Goal: Information Seeking & Learning: Find specific fact

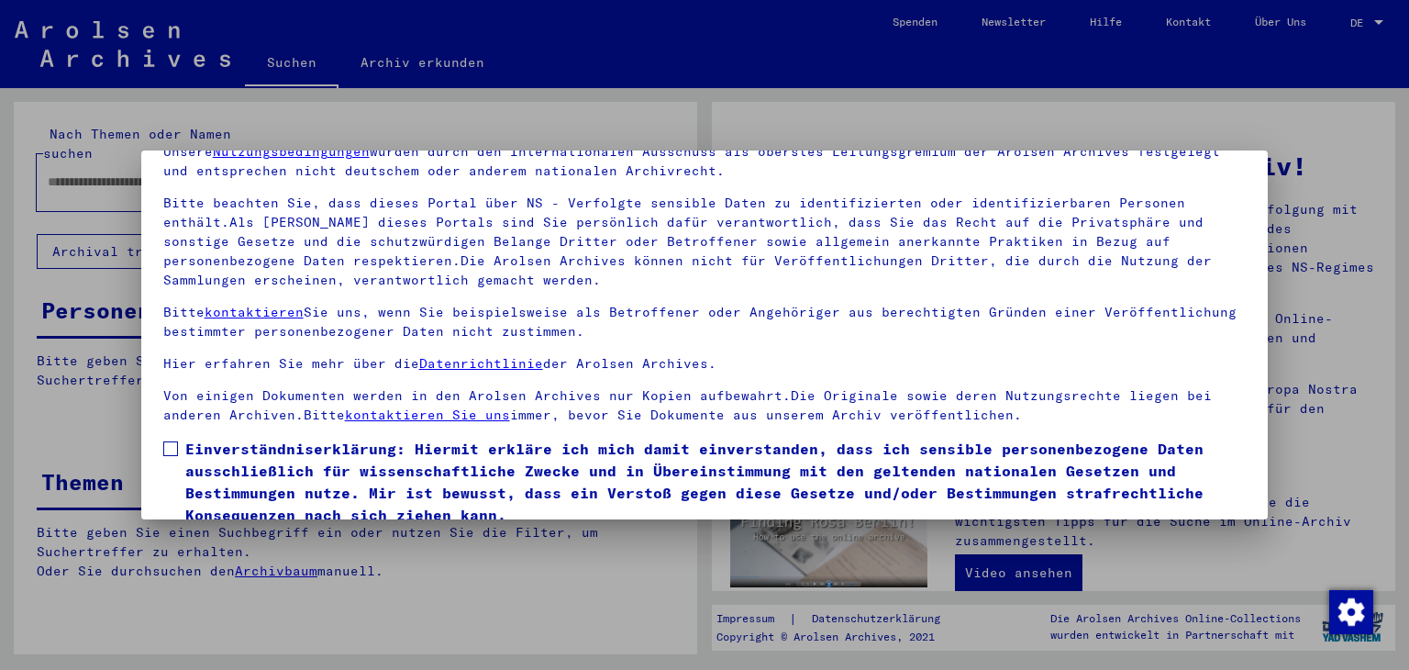
scroll to position [158, 0]
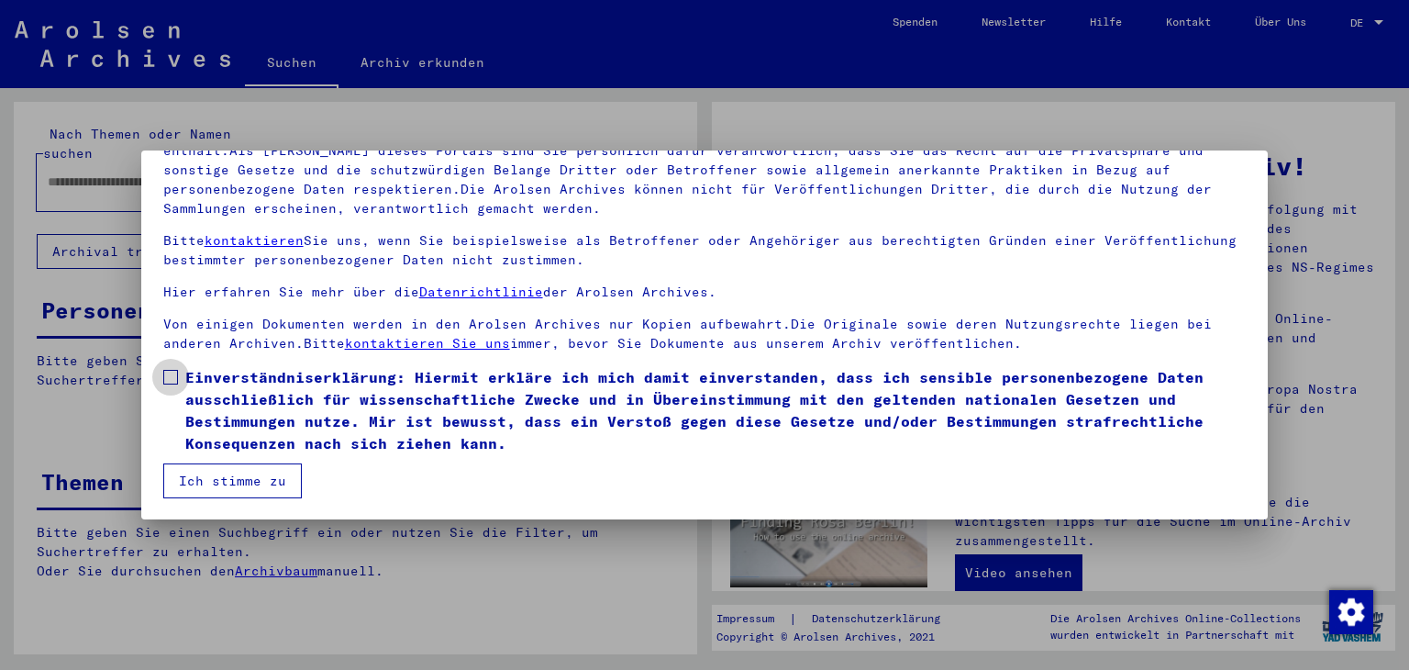
click at [166, 376] on span at bounding box center [170, 377] width 15 height 15
click at [196, 473] on button "Ich stimme zu" at bounding box center [232, 480] width 138 height 35
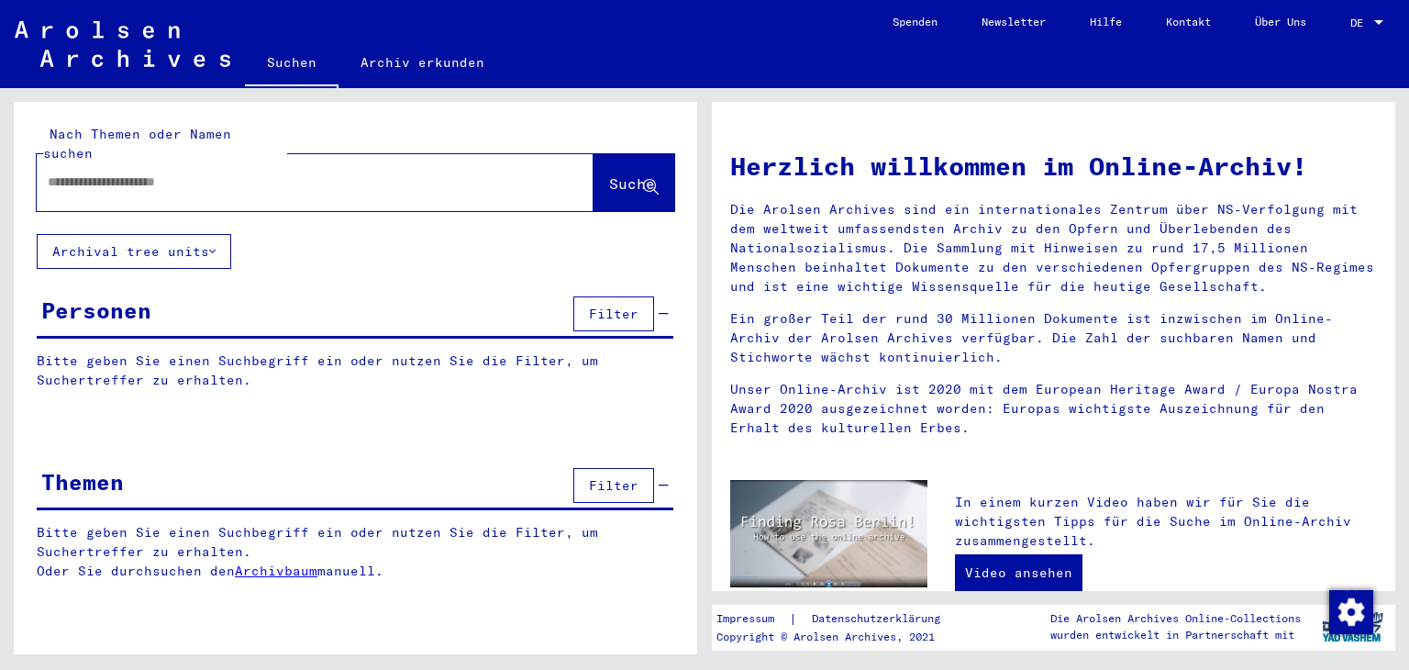
click at [84, 172] on input "text" at bounding box center [293, 181] width 491 height 19
type input "**********"
click at [614, 174] on span "Suche" at bounding box center [632, 183] width 46 height 18
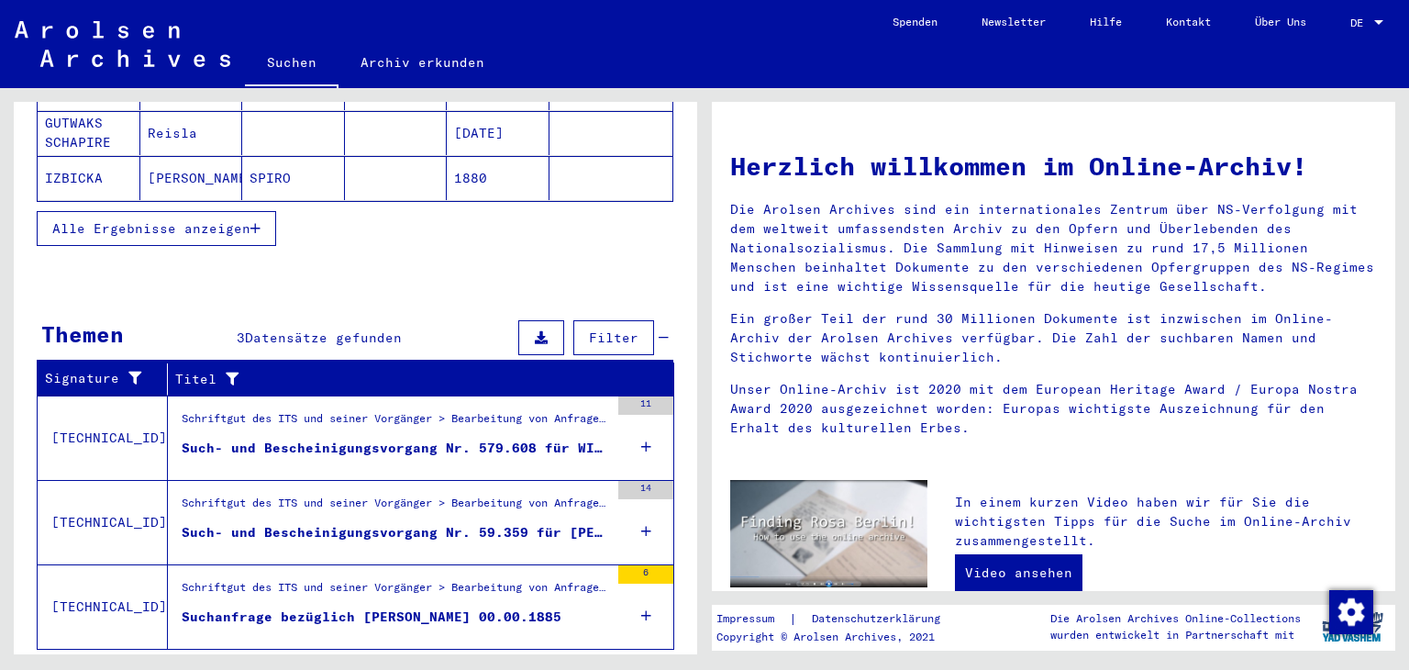
scroll to position [439, 0]
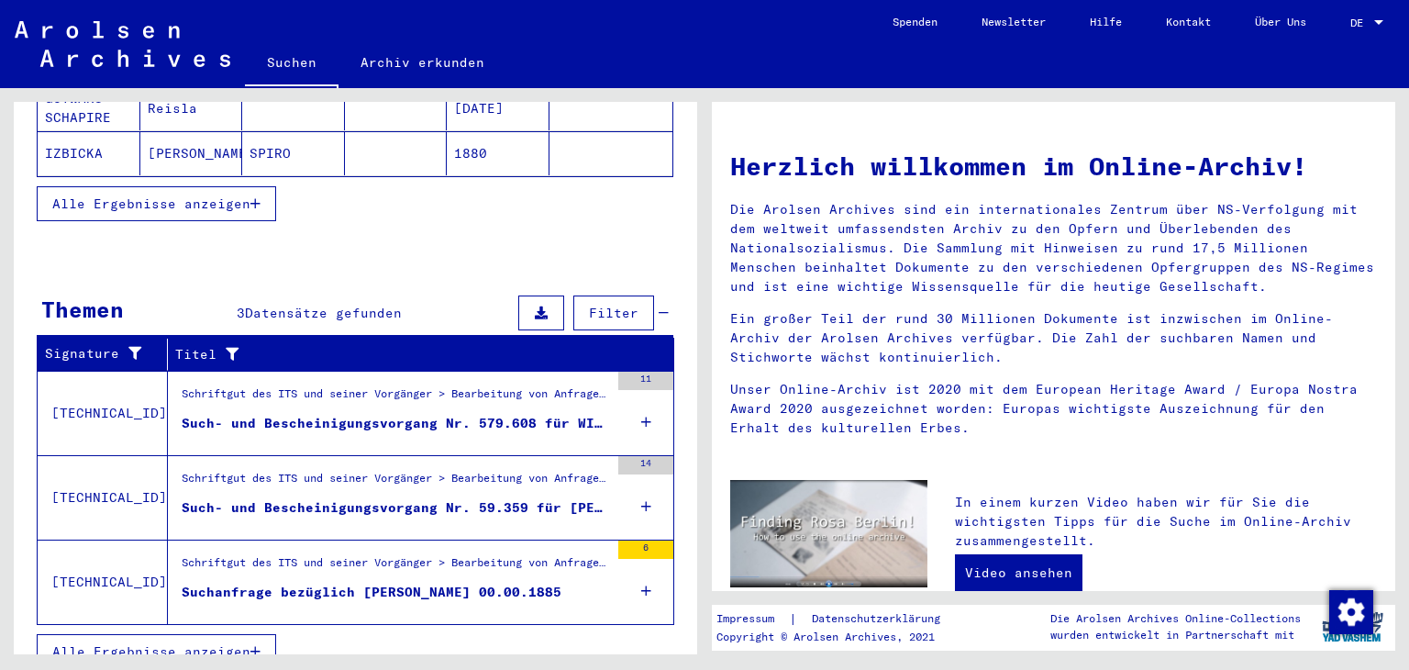
click at [345, 414] on div "Such- und Bescheinigungsvorgang Nr. 579.608 für WIND, ROSA geboren [DEMOGRAPHIC…" at bounding box center [395, 423] width 427 height 19
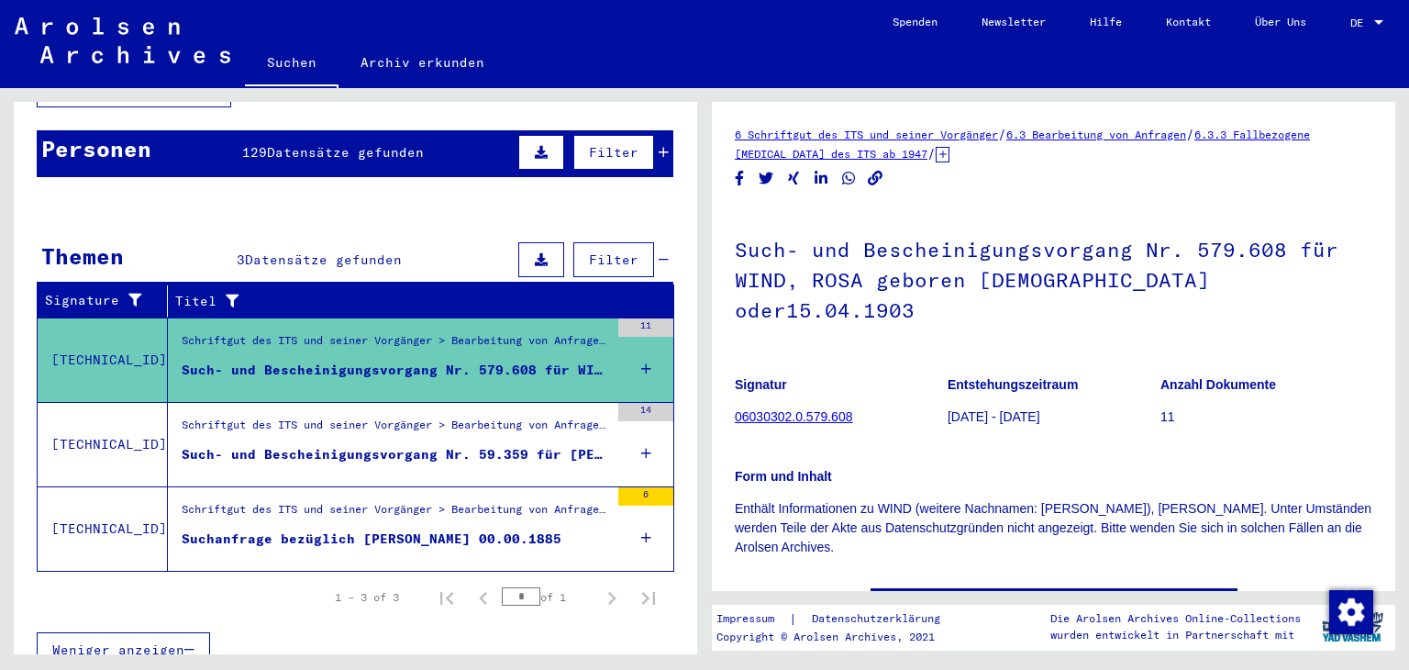
click at [349, 445] on div "Such- und Bescheinigungsvorgang Nr. 59.359 für [PERSON_NAME], DUBA geboren [DEM…" at bounding box center [395, 454] width 427 height 19
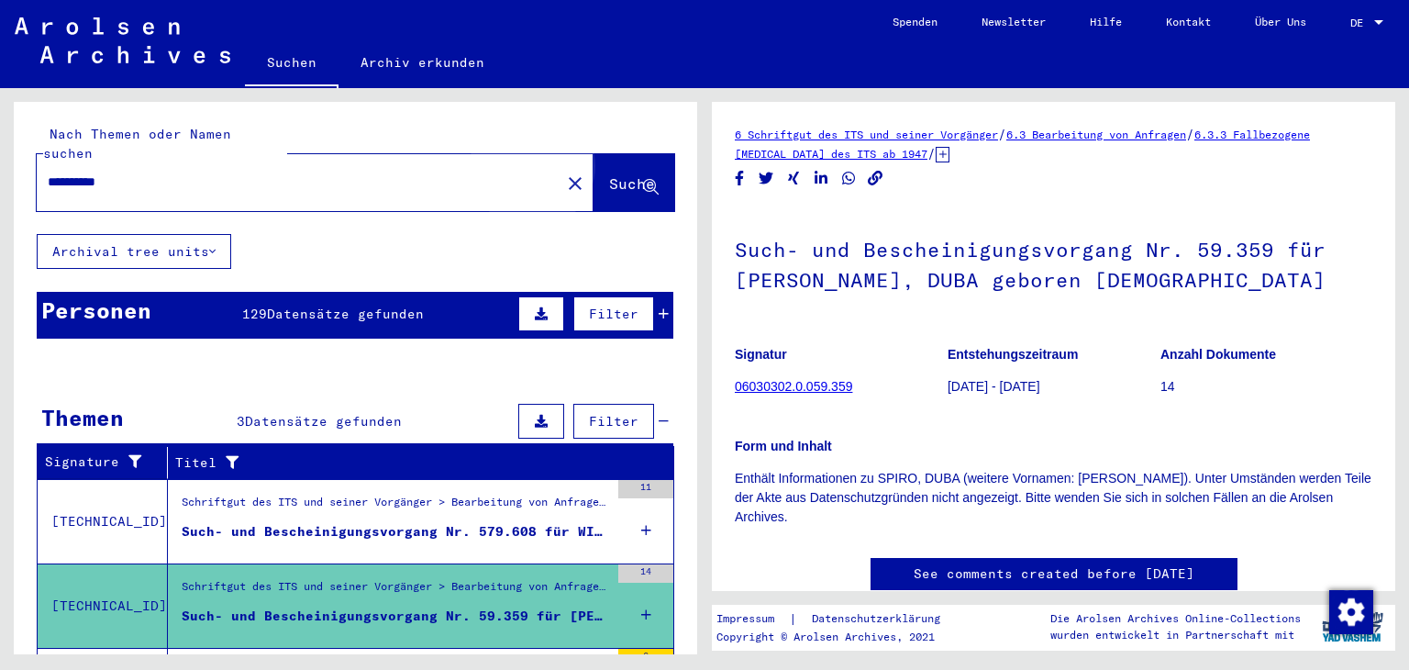
click at [609, 174] on span "Suche" at bounding box center [632, 183] width 46 height 18
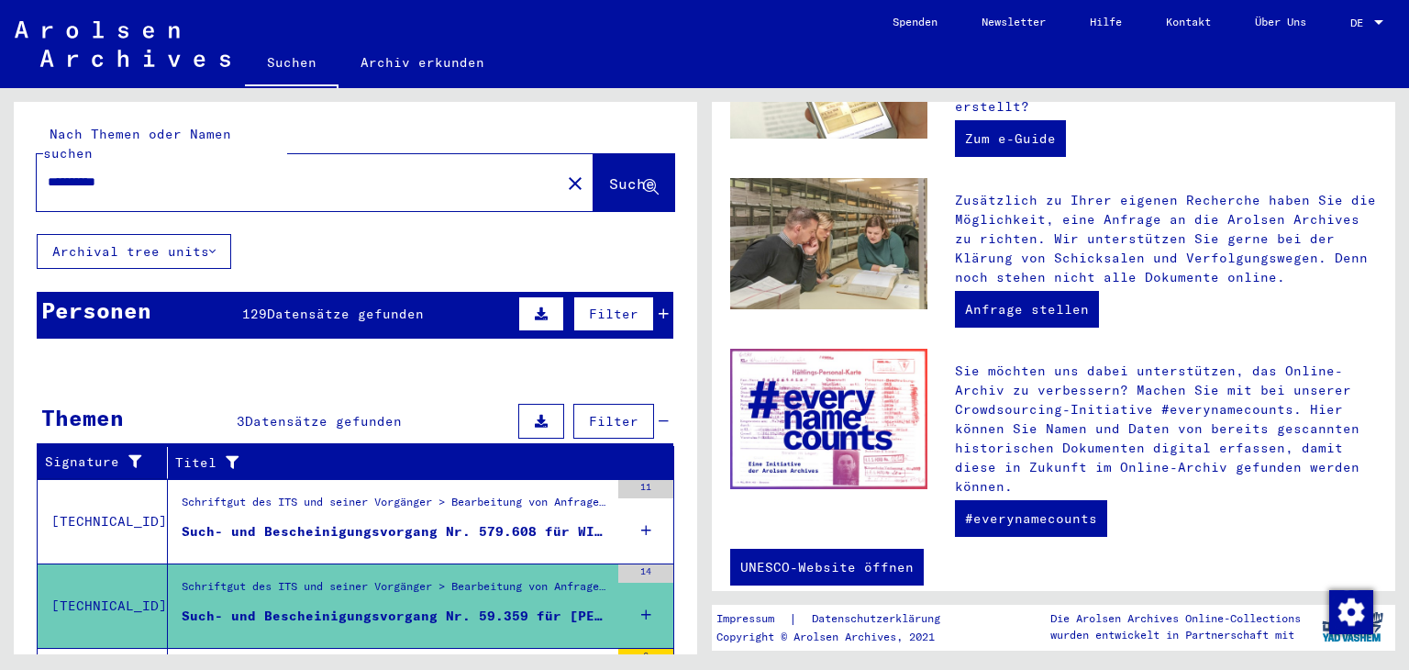
scroll to position [639, 0]
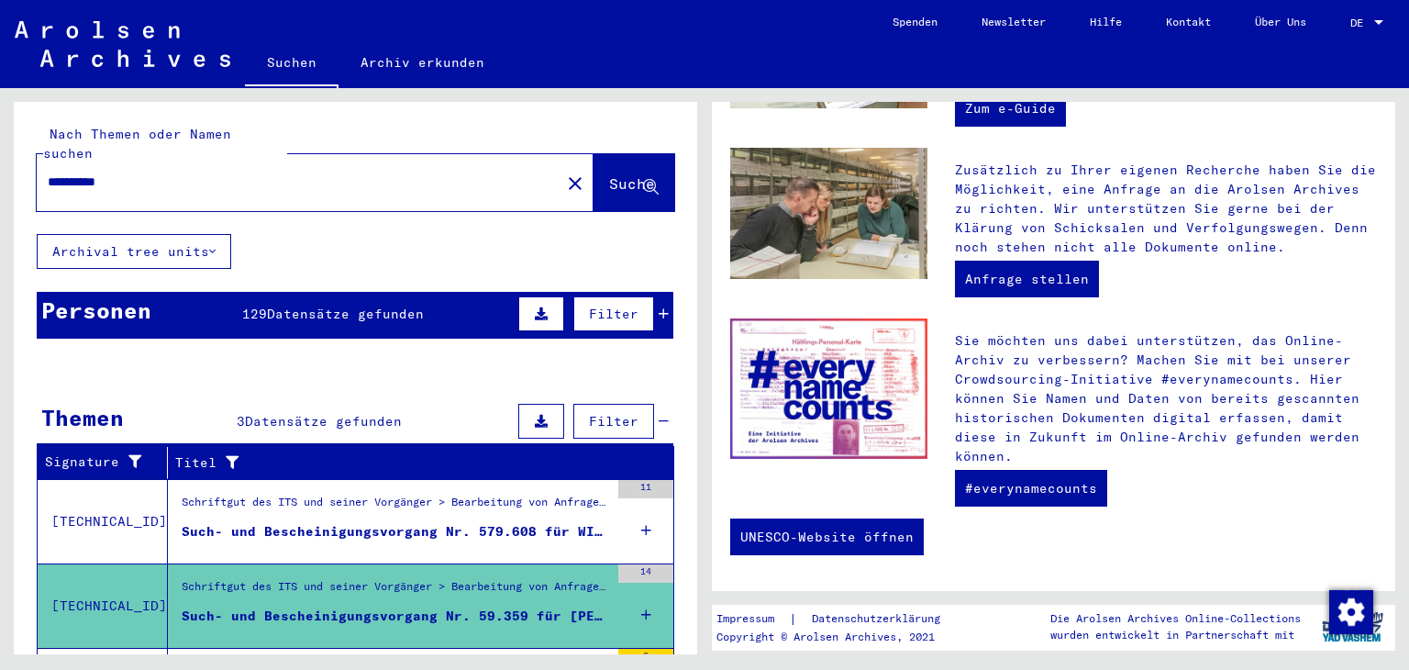
drag, startPoint x: 592, startPoint y: 162, endPoint x: 631, endPoint y: 146, distance: 42.8
click at [617, 174] on span "Suche" at bounding box center [632, 183] width 46 height 18
click at [609, 174] on span "Suche" at bounding box center [632, 183] width 46 height 18
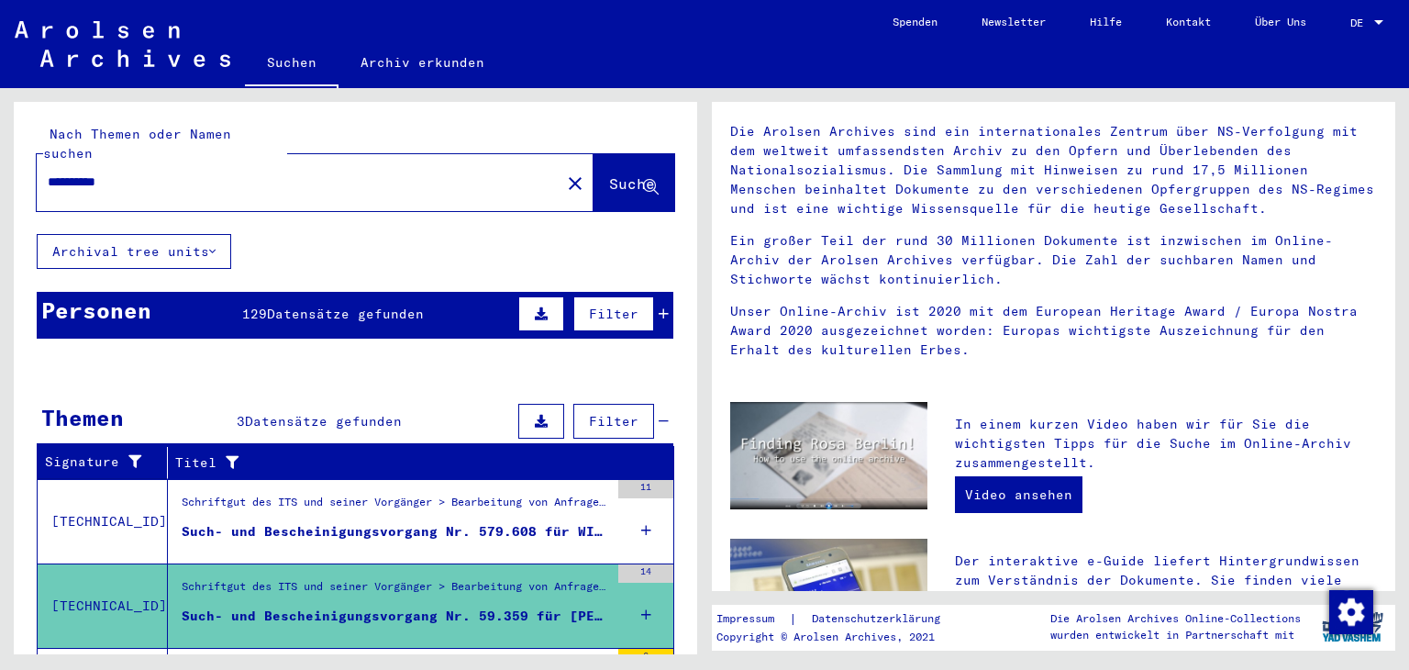
scroll to position [0, 0]
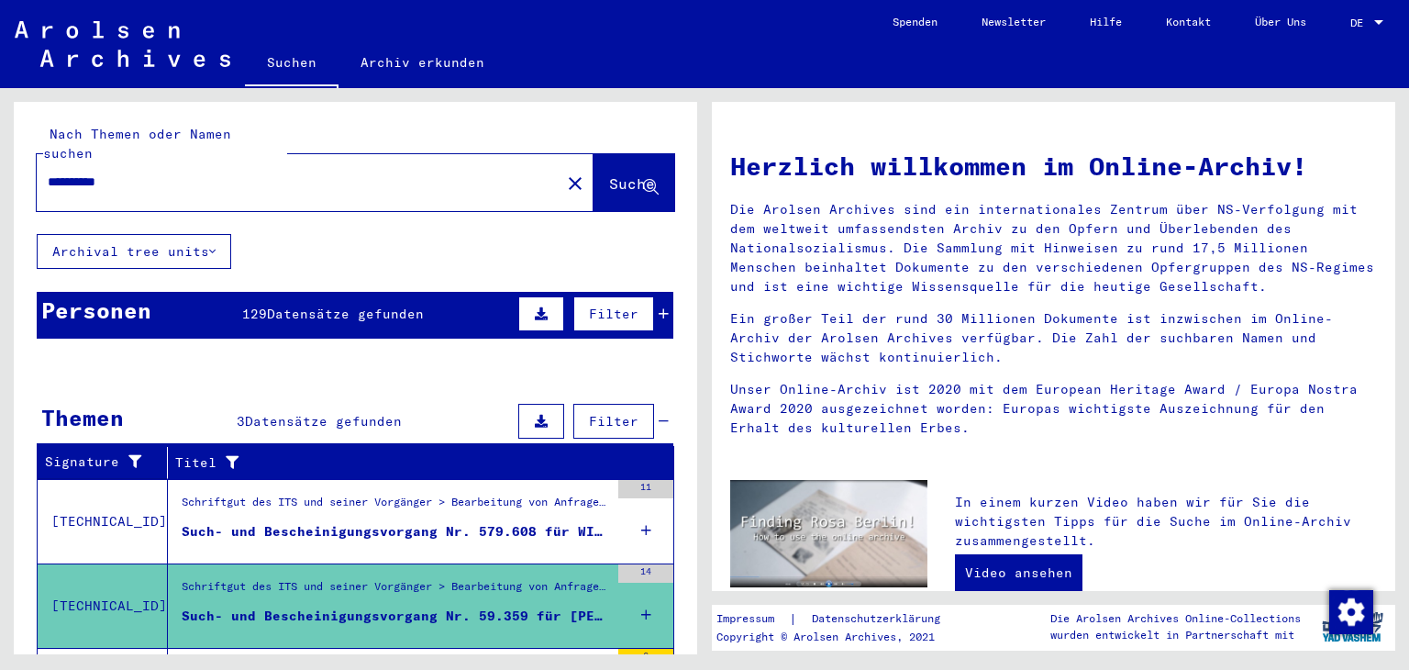
click at [149, 172] on input "**********" at bounding box center [293, 181] width 491 height 19
drag, startPoint x: 127, startPoint y: 160, endPoint x: 45, endPoint y: 159, distance: 81.6
click at [45, 161] on div "**********" at bounding box center [288, 181] width 502 height 41
click at [564, 172] on mat-icon "close" at bounding box center [575, 183] width 22 height 22
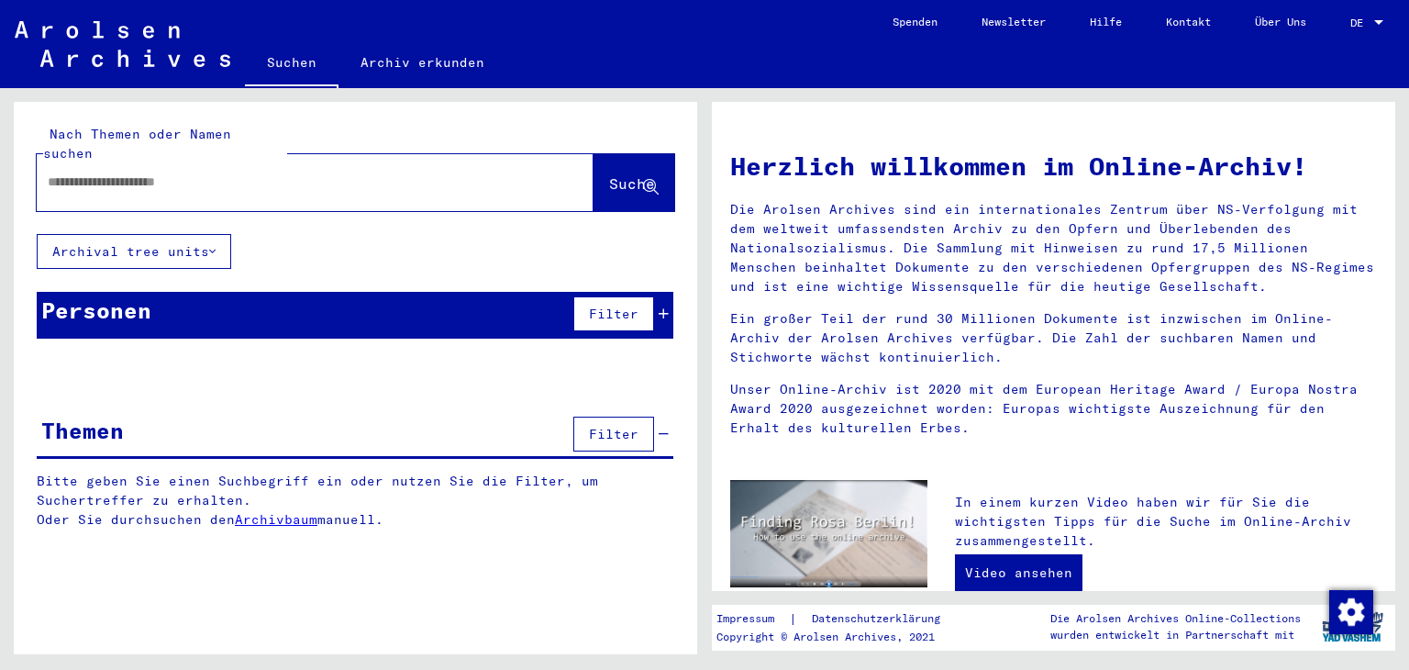
click at [199, 172] on input "text" at bounding box center [293, 181] width 491 height 19
paste input "**********"
type input "**********"
click at [609, 174] on span "Suche" at bounding box center [632, 183] width 46 height 18
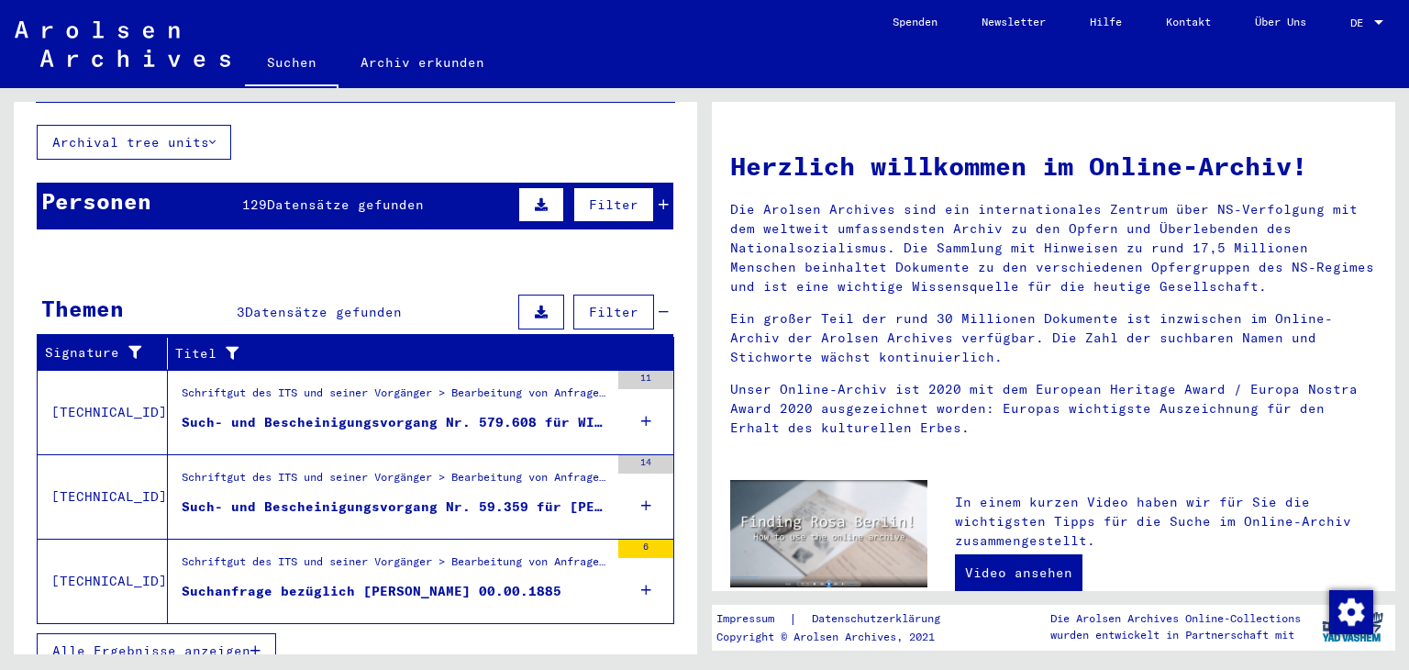
scroll to position [110, 0]
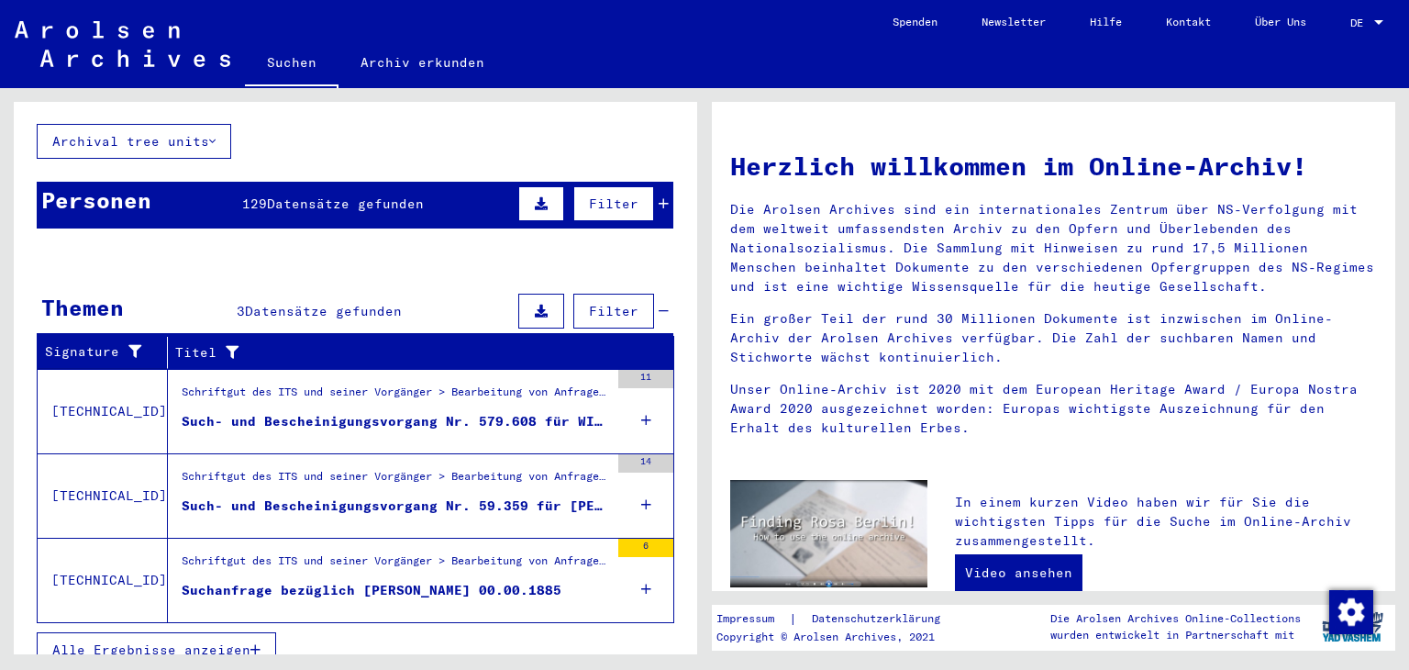
click at [250, 643] on icon "button" at bounding box center [255, 649] width 10 height 13
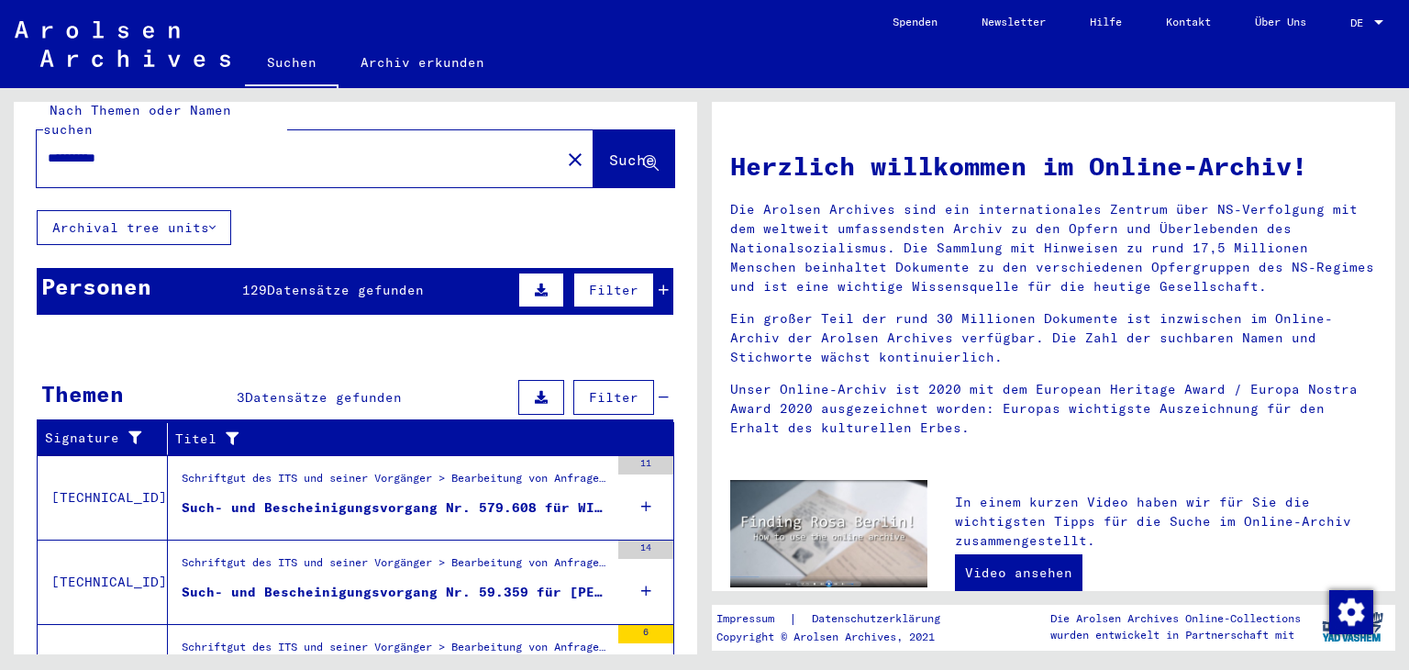
scroll to position [0, 0]
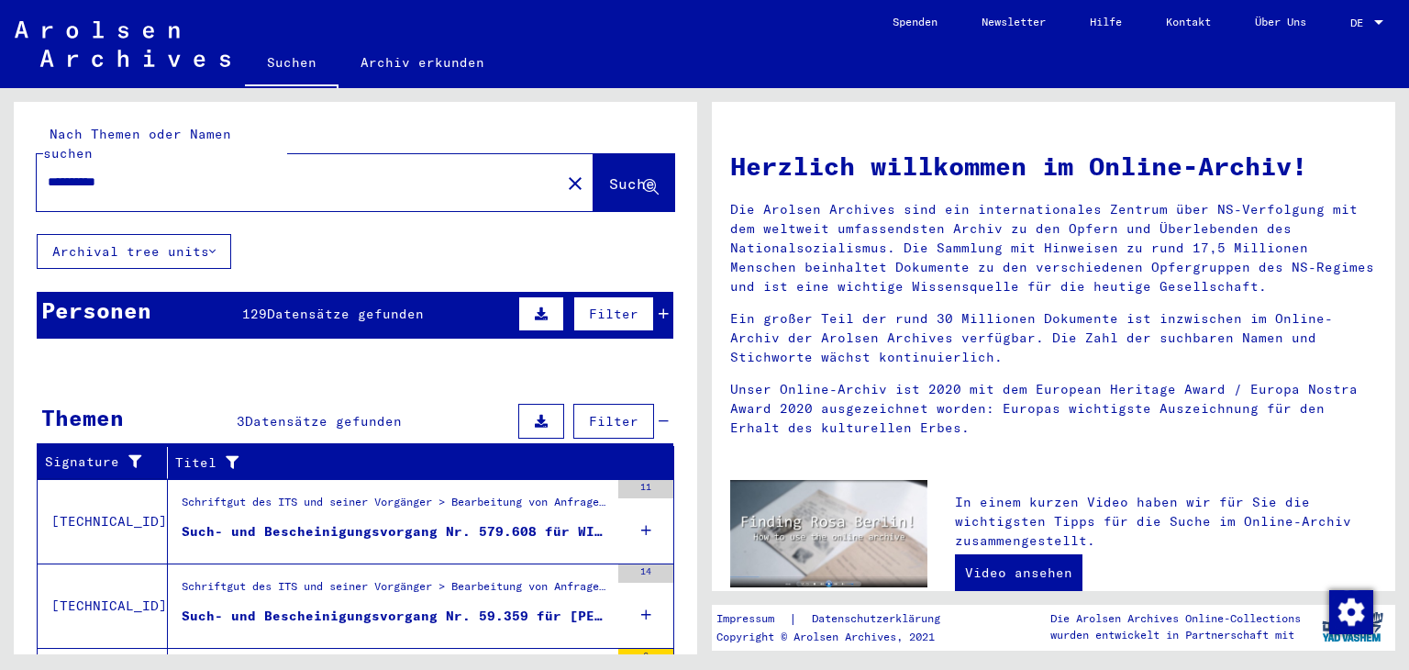
click at [141, 302] on div "Personen" at bounding box center [96, 309] width 110 height 33
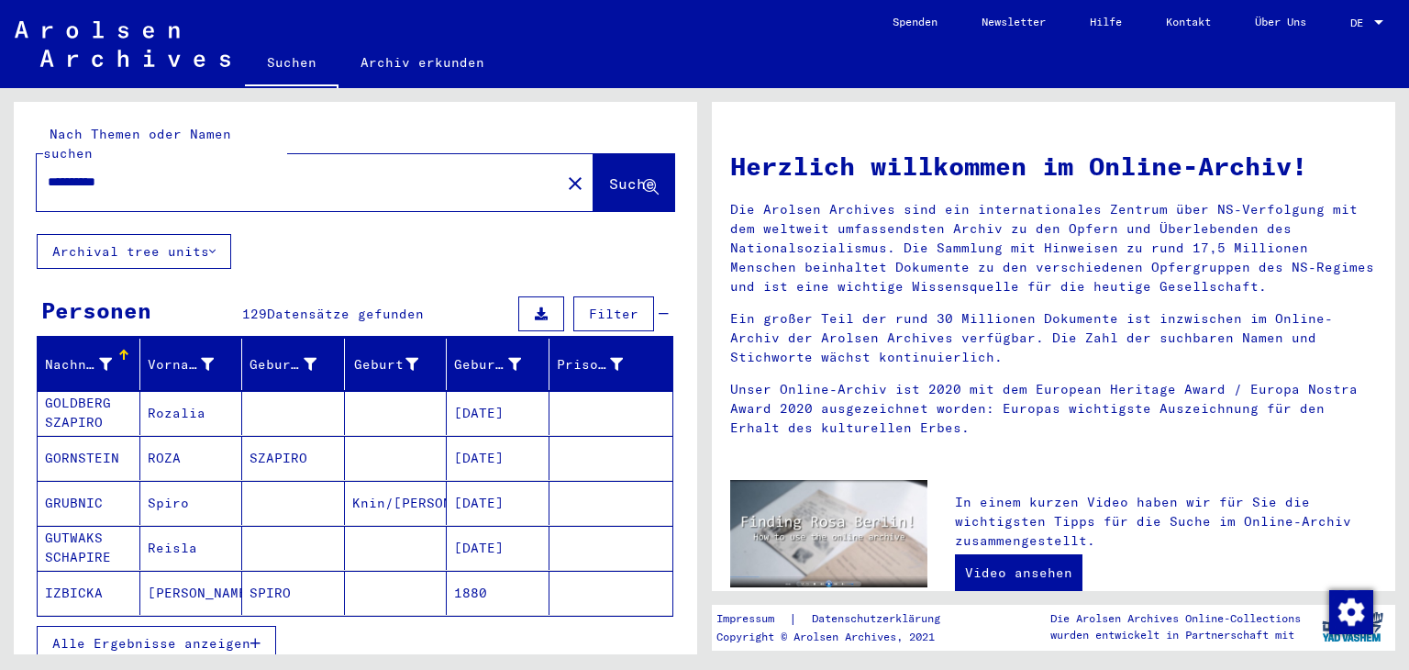
click at [213, 635] on span "Alle Ergebnisse anzeigen" at bounding box center [151, 643] width 198 height 17
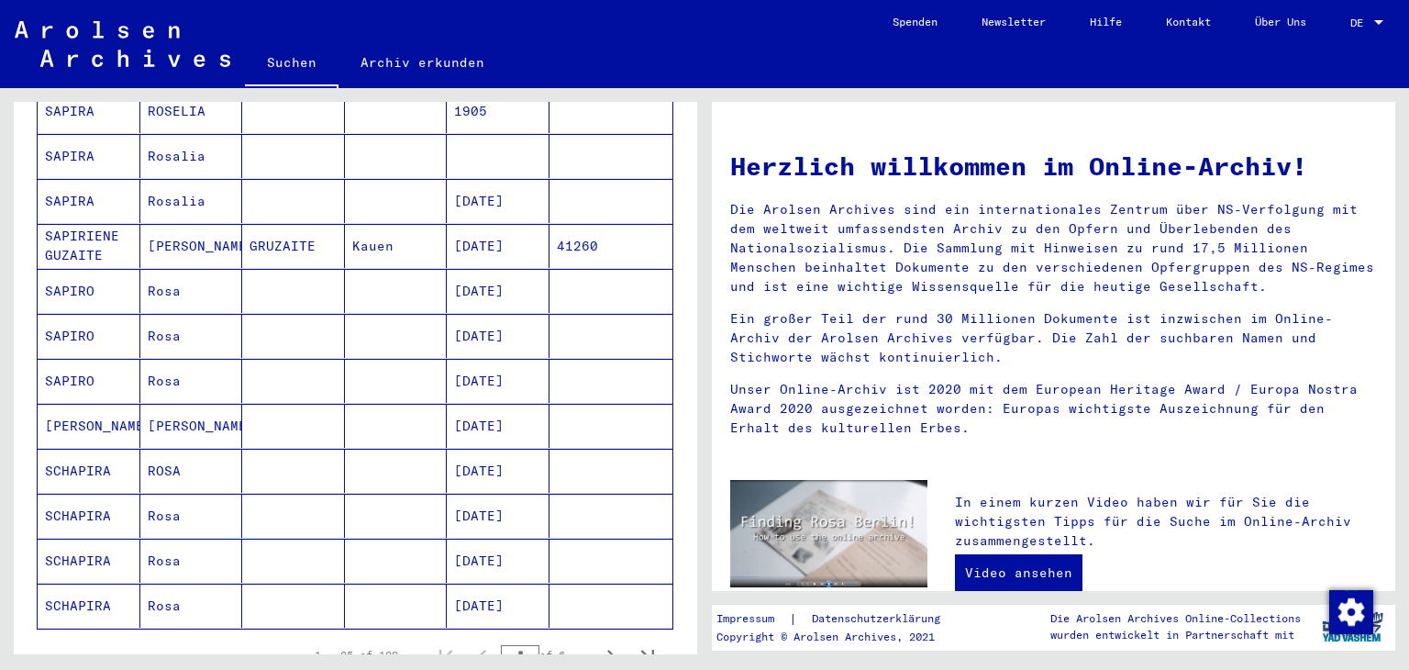
scroll to position [917, 0]
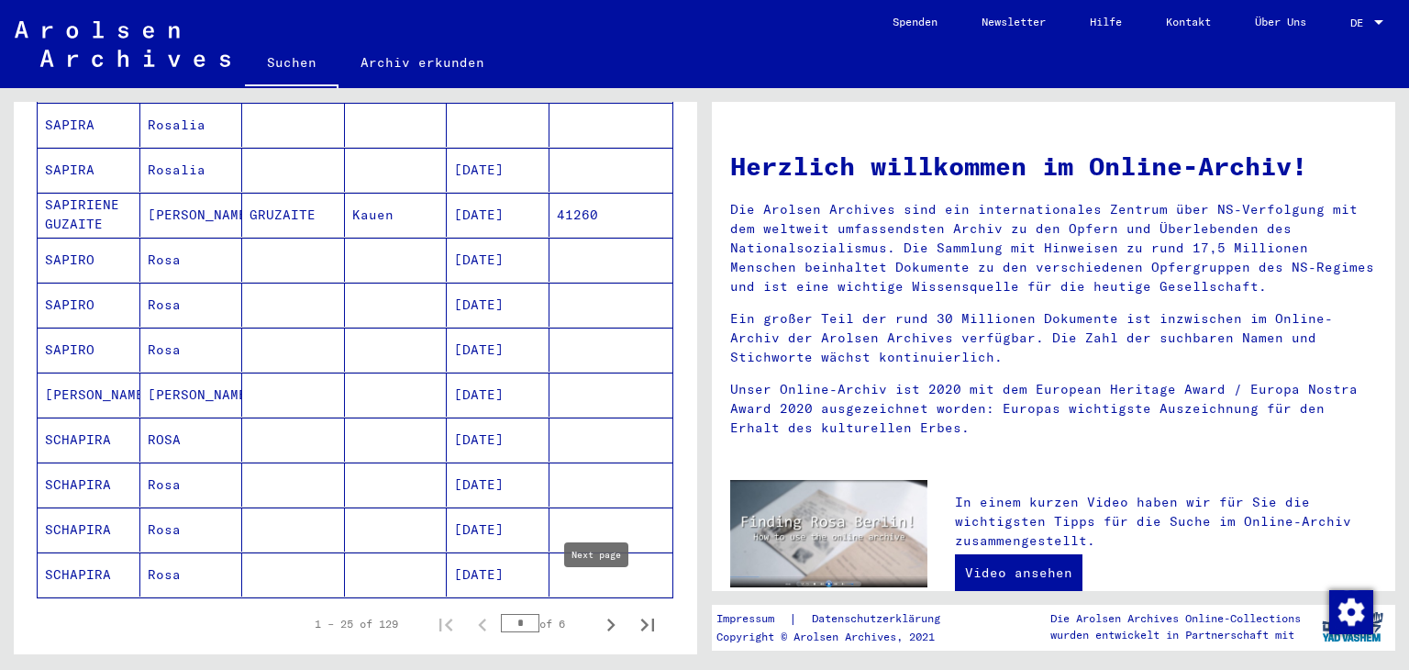
click at [598, 612] on icon "Next page" at bounding box center [611, 625] width 26 height 26
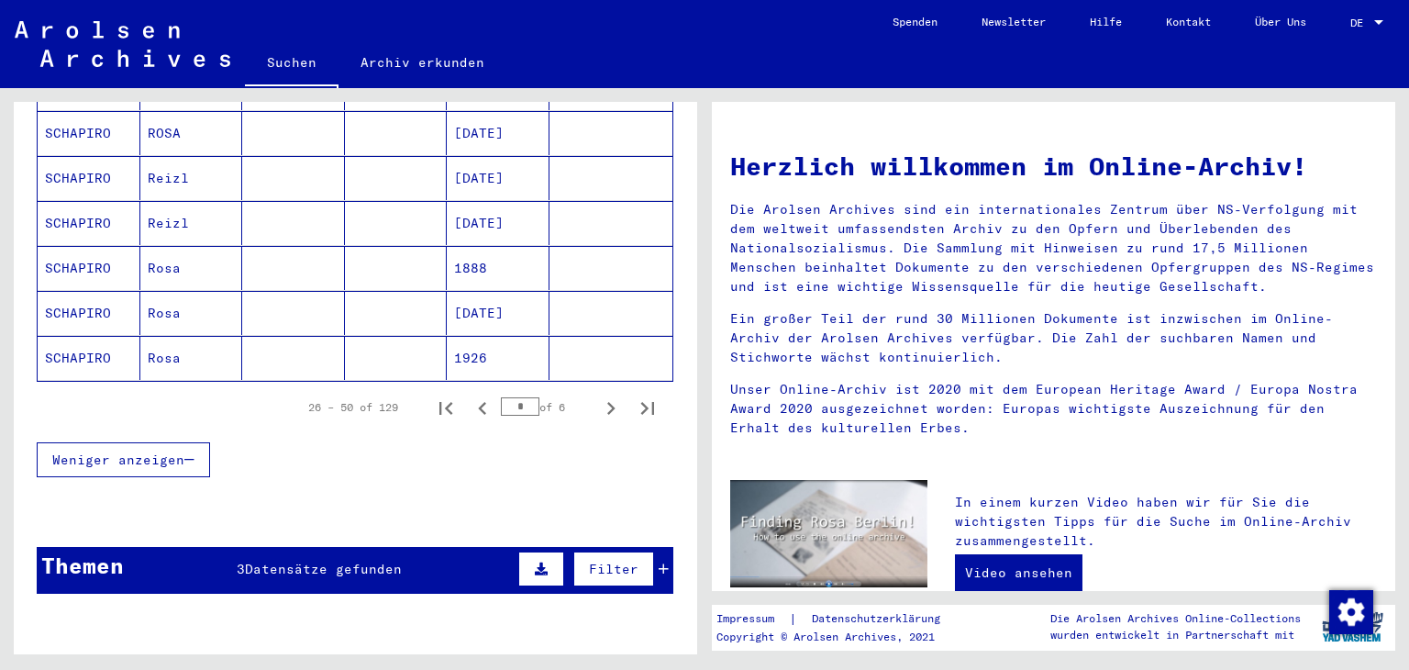
scroll to position [1192, 0]
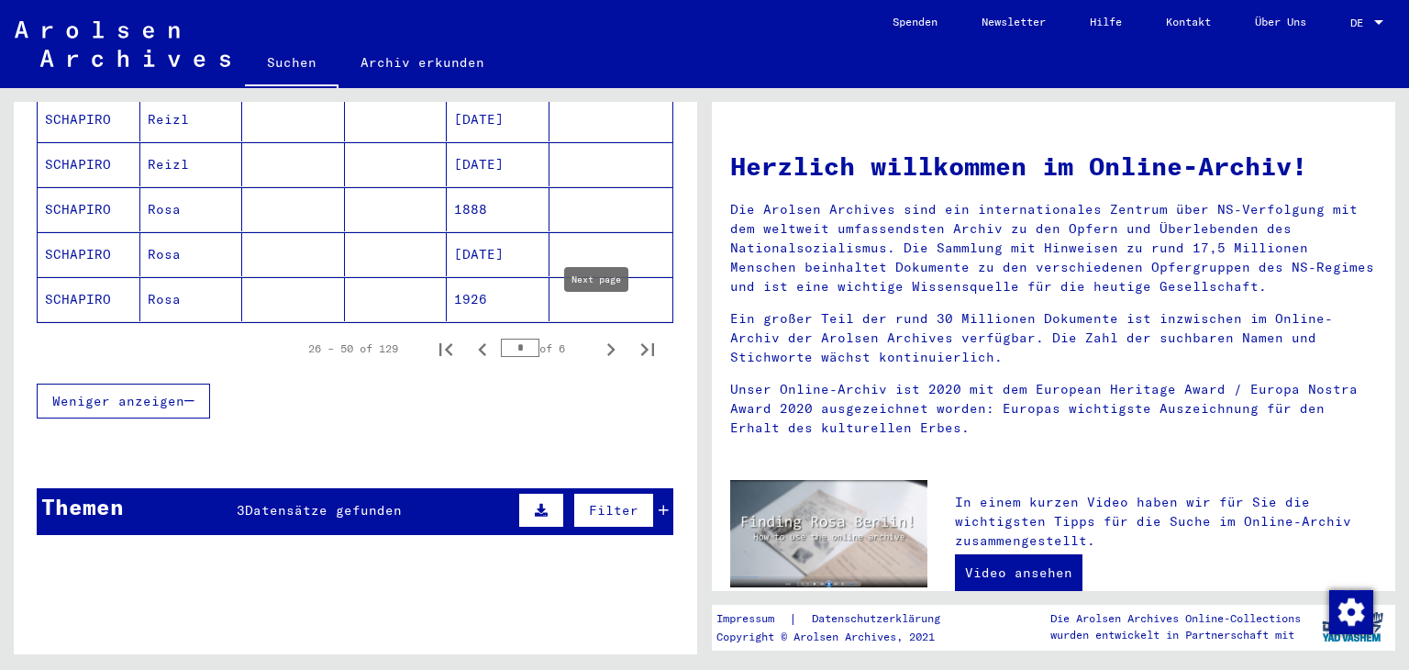
click at [598, 337] on icon "Next page" at bounding box center [611, 350] width 26 height 26
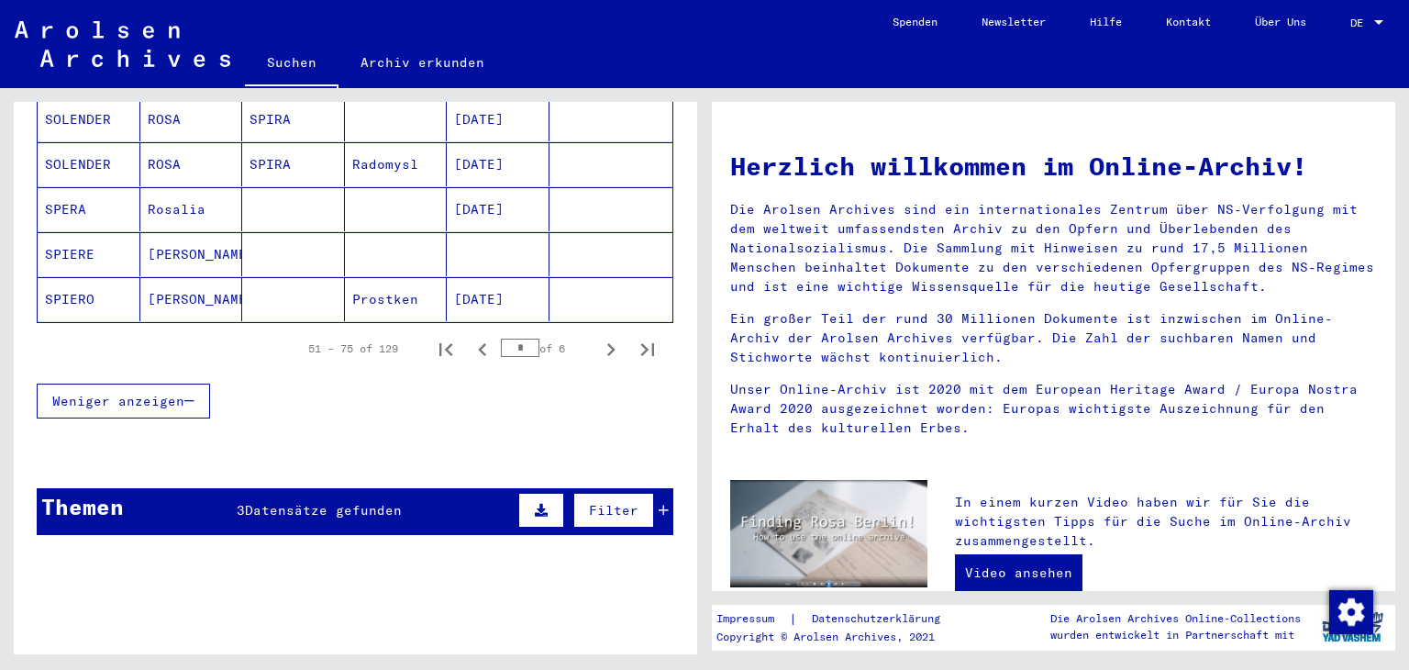
scroll to position [1101, 0]
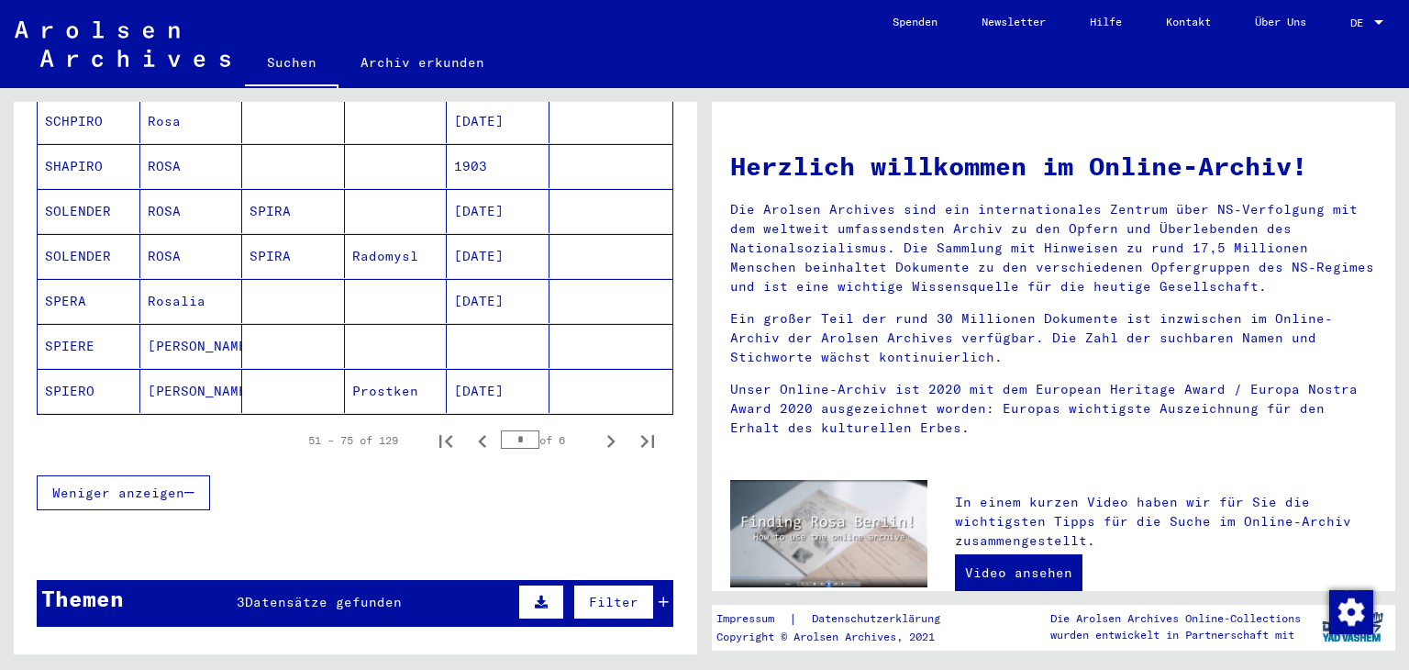
click at [194, 369] on mat-cell "[PERSON_NAME]" at bounding box center [191, 391] width 103 height 44
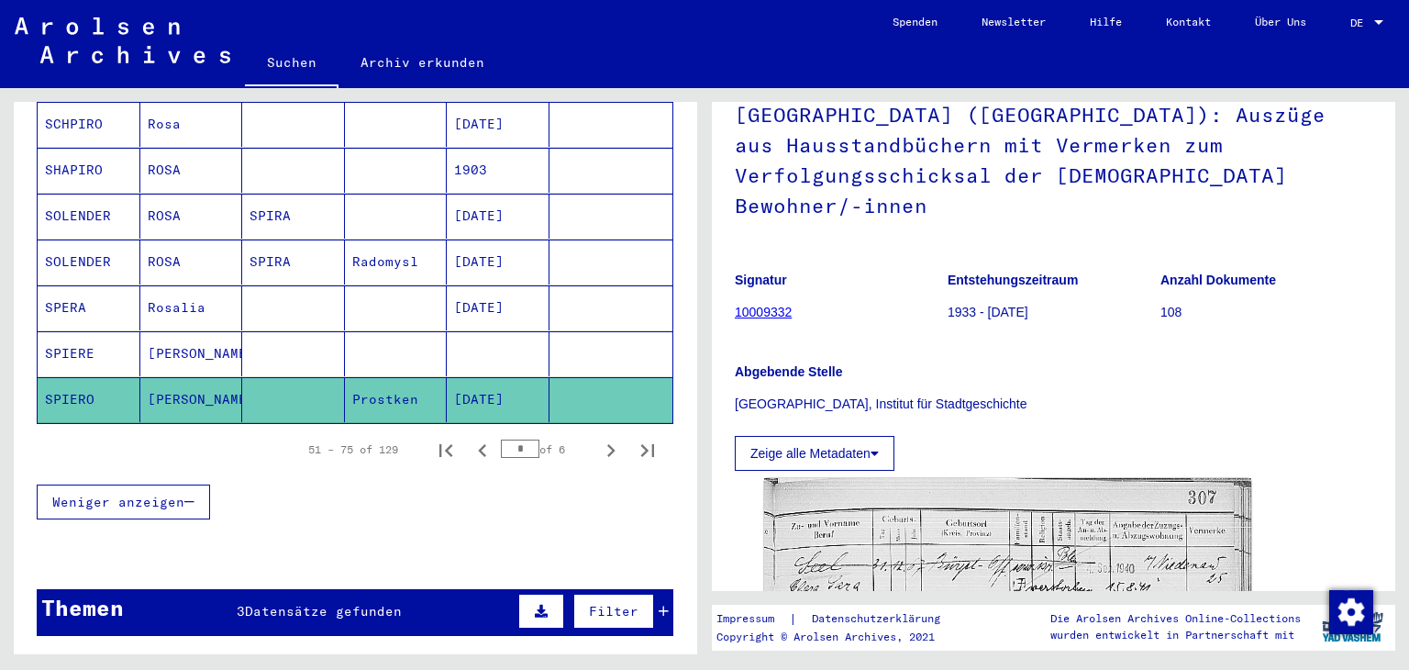
scroll to position [92, 0]
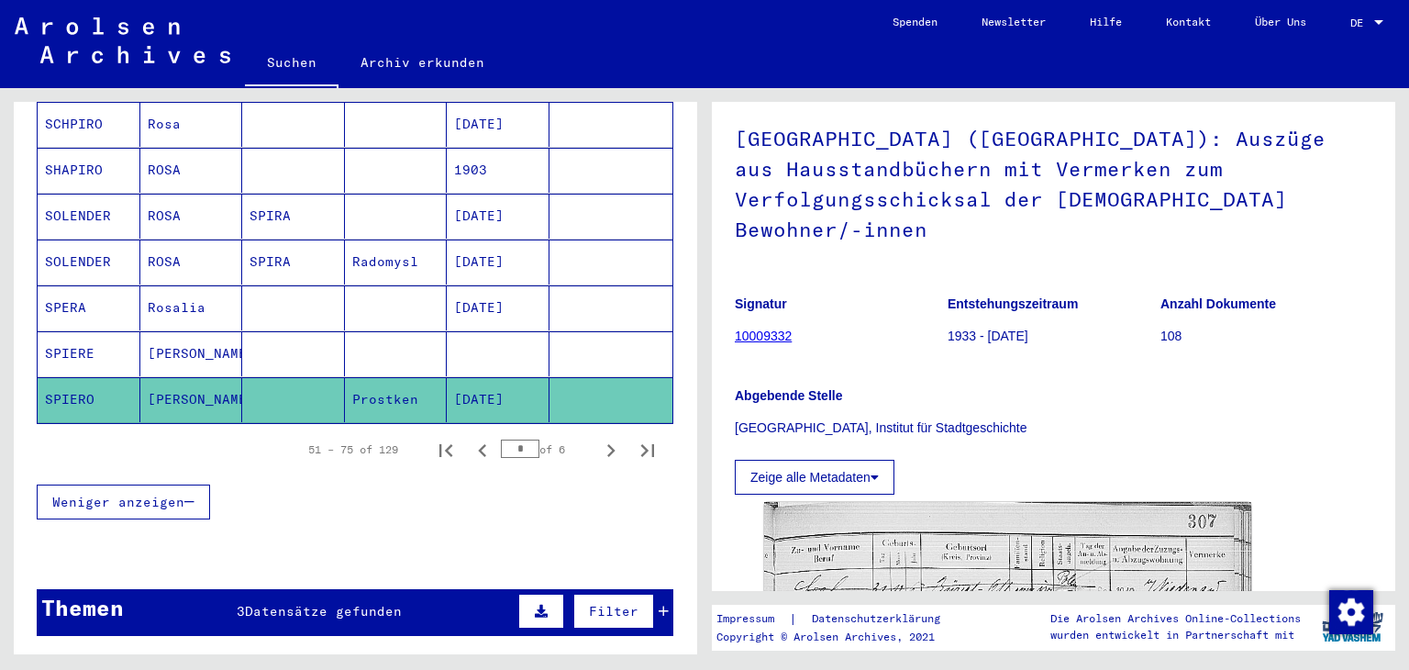
drag, startPoint x: 737, startPoint y: 137, endPoint x: 1269, endPoint y: 321, distance: 563.0
click at [1271, 317] on div "[GEOGRAPHIC_DATA] ([GEOGRAPHIC_DATA]): Auszüge aus Hausstandbüchern mit Vermerk…" at bounding box center [1053, 295] width 637 height 398
copy div "[GEOGRAPHIC_DATA] ([GEOGRAPHIC_DATA]): Auszüge aus Hausstandbüchern mit Vermerk…"
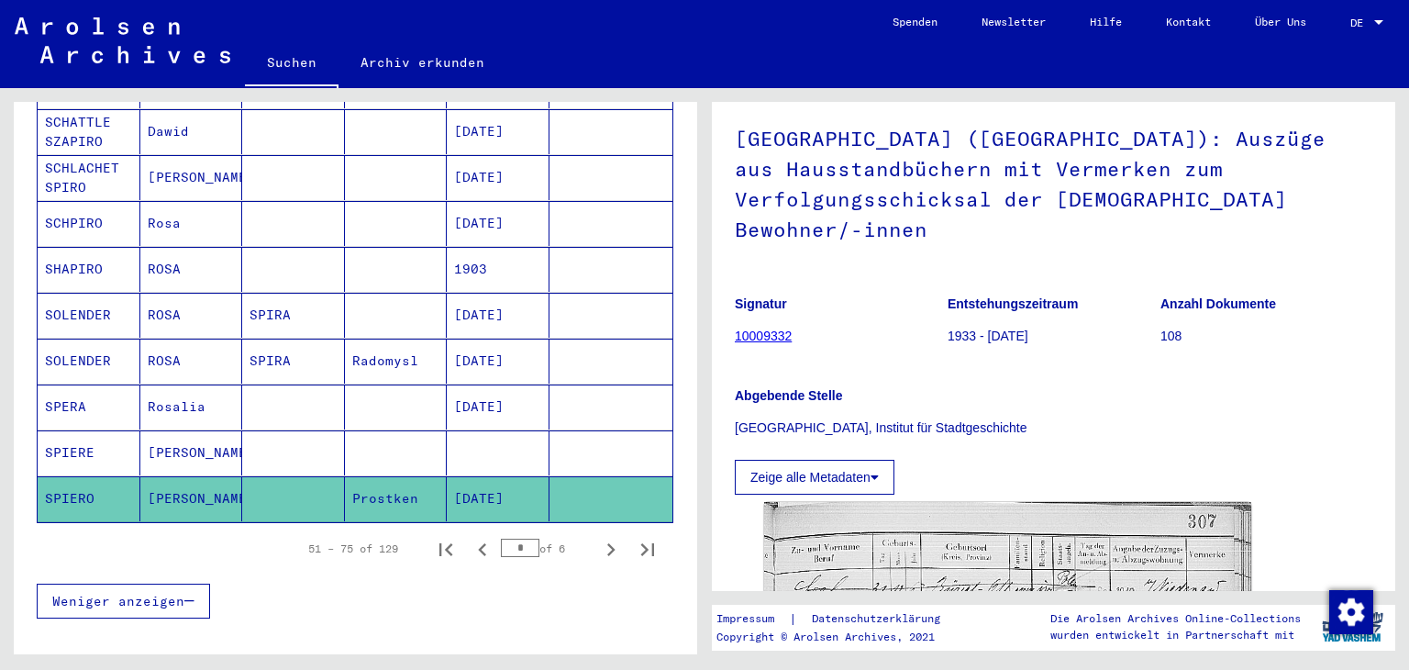
scroll to position [1023, 0]
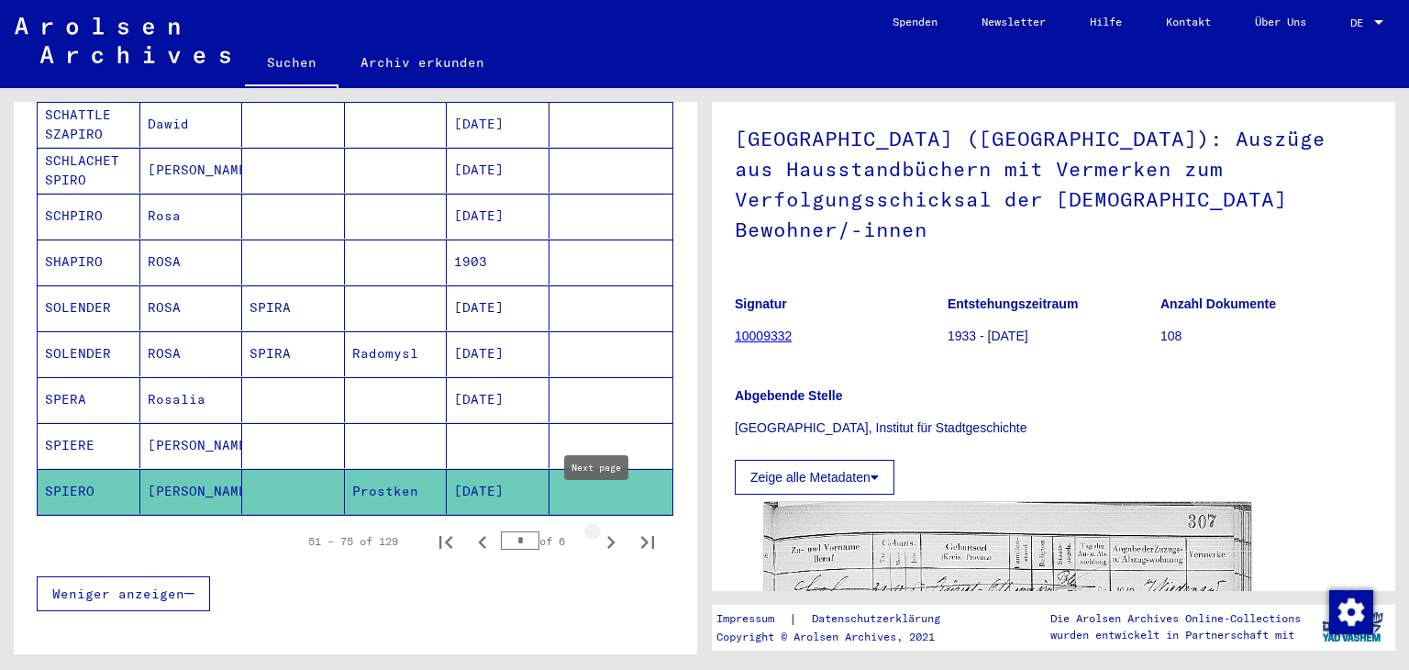
click at [598, 529] on icon "Next page" at bounding box center [611, 542] width 26 height 26
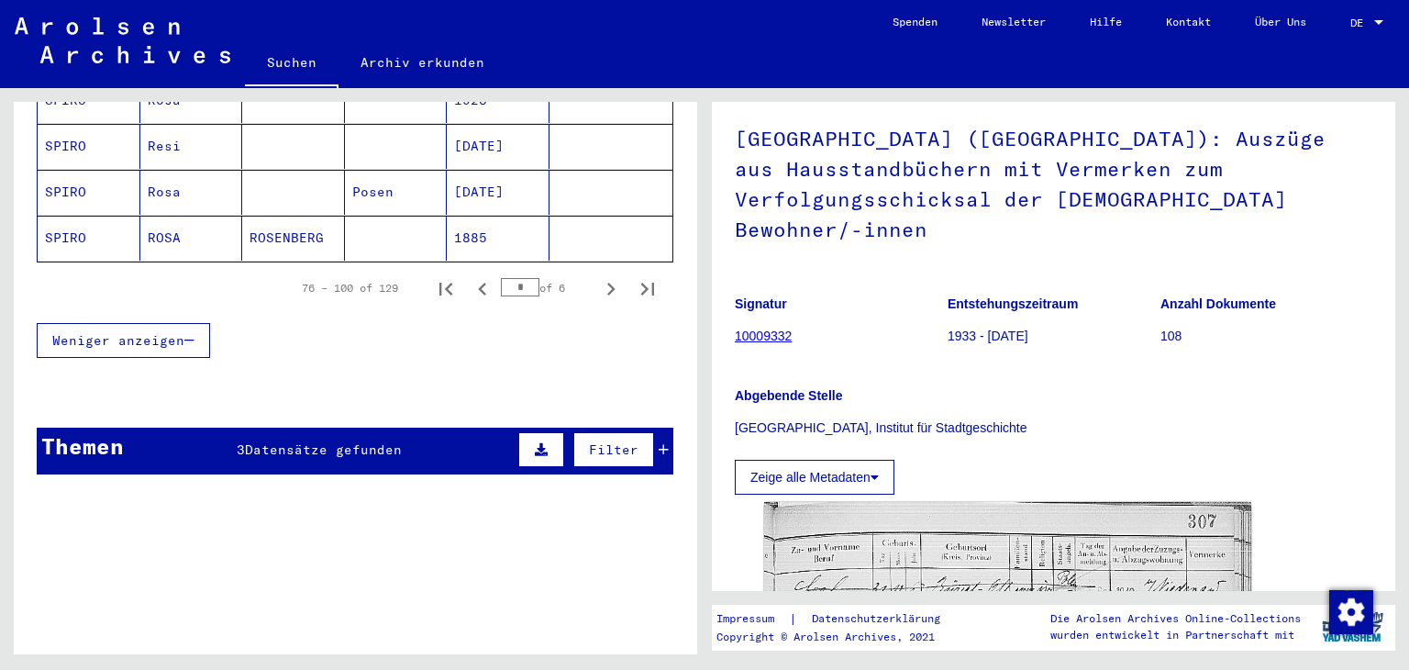
scroll to position [1298, 0]
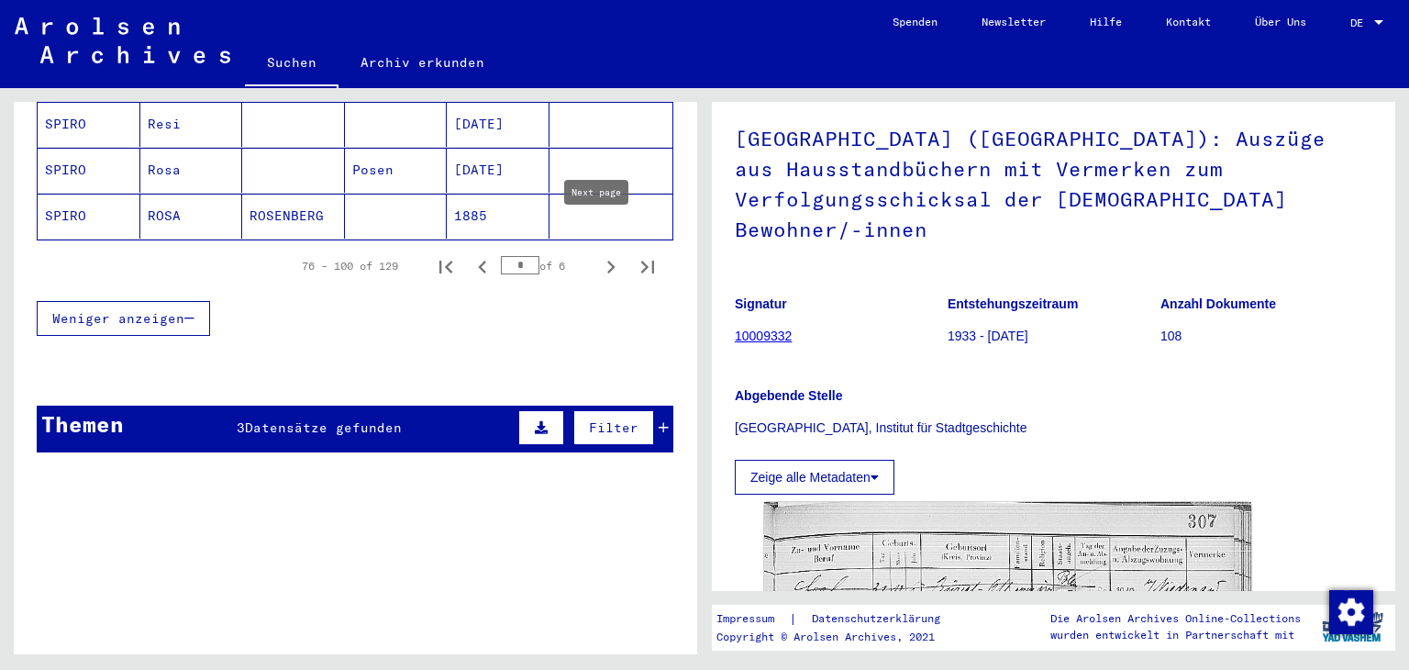
click at [598, 254] on icon "Next page" at bounding box center [611, 267] width 26 height 26
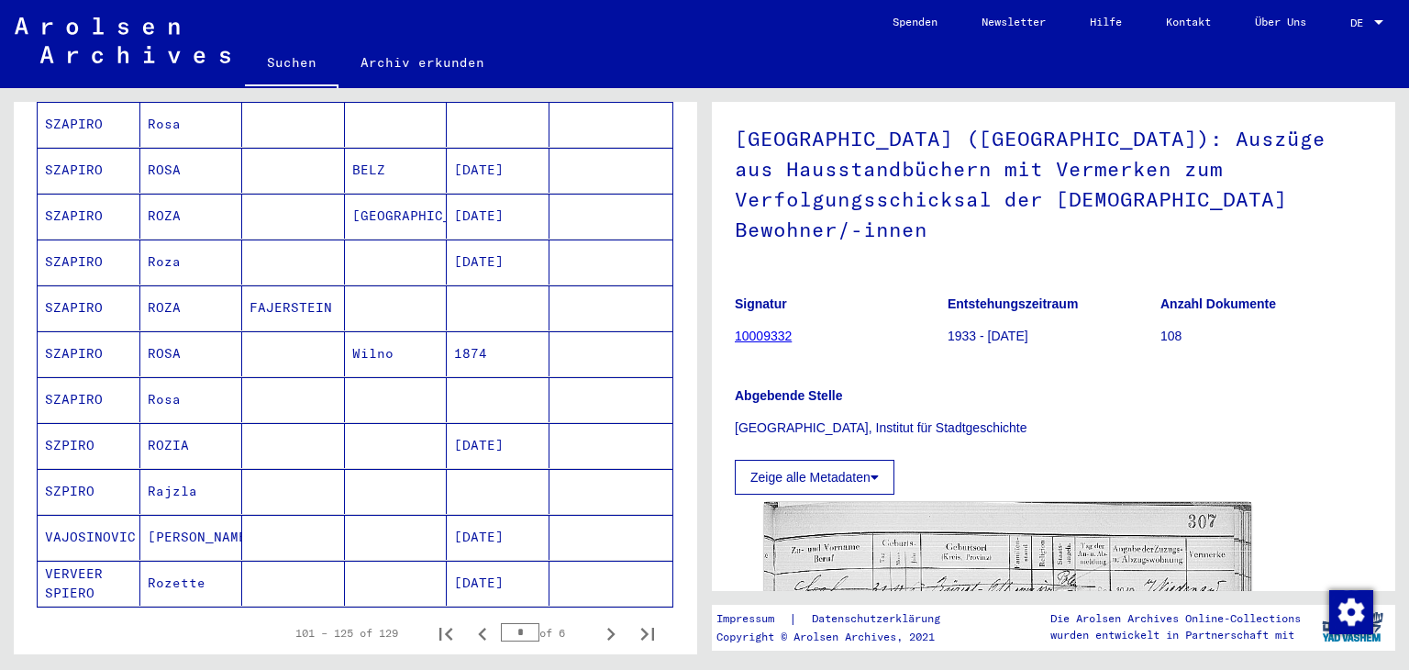
scroll to position [1114, 0]
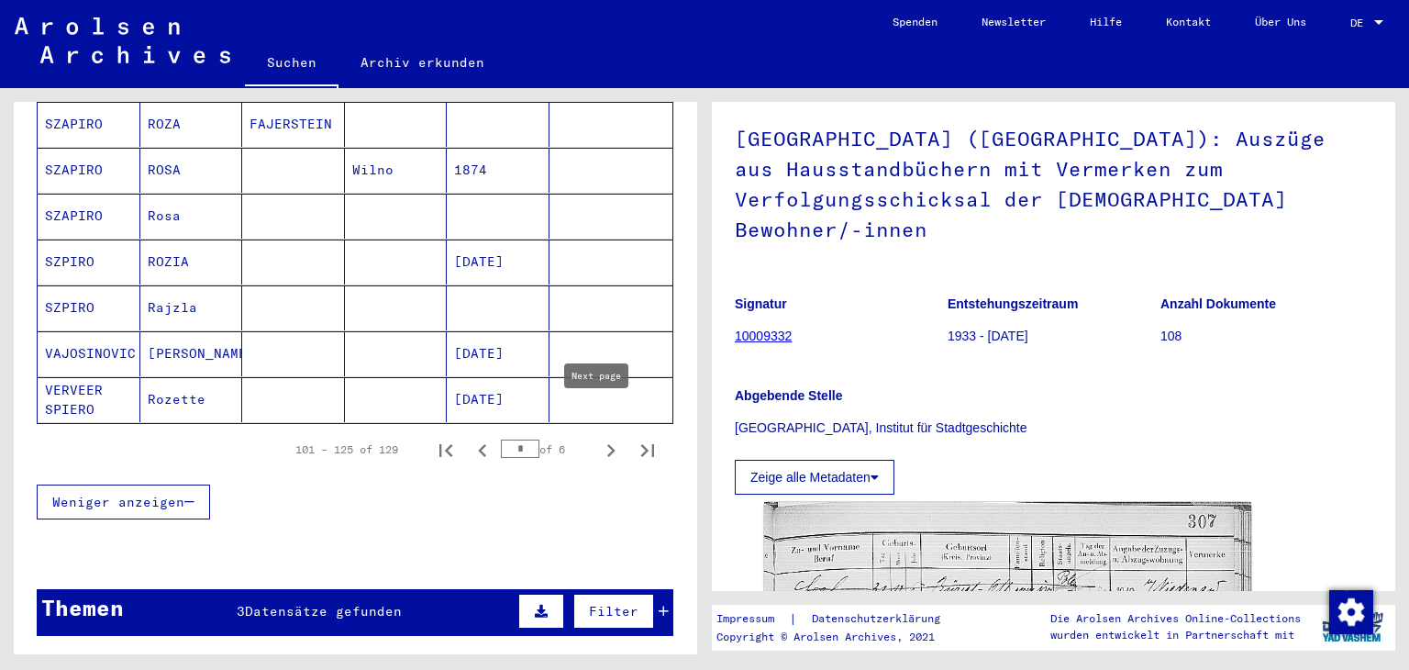
click at [607, 444] on icon "Next page" at bounding box center [611, 450] width 8 height 13
type input "*"
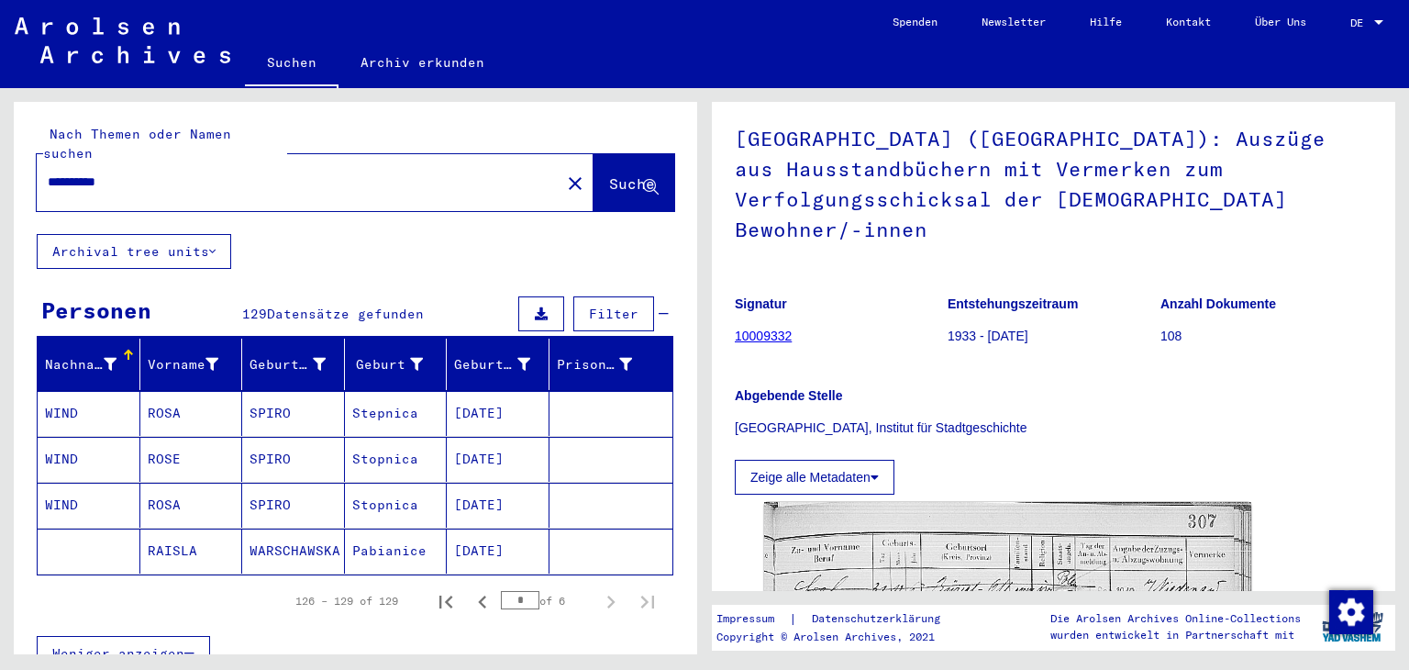
scroll to position [0, 0]
click at [293, 62] on link "Suchen" at bounding box center [292, 64] width 94 height 48
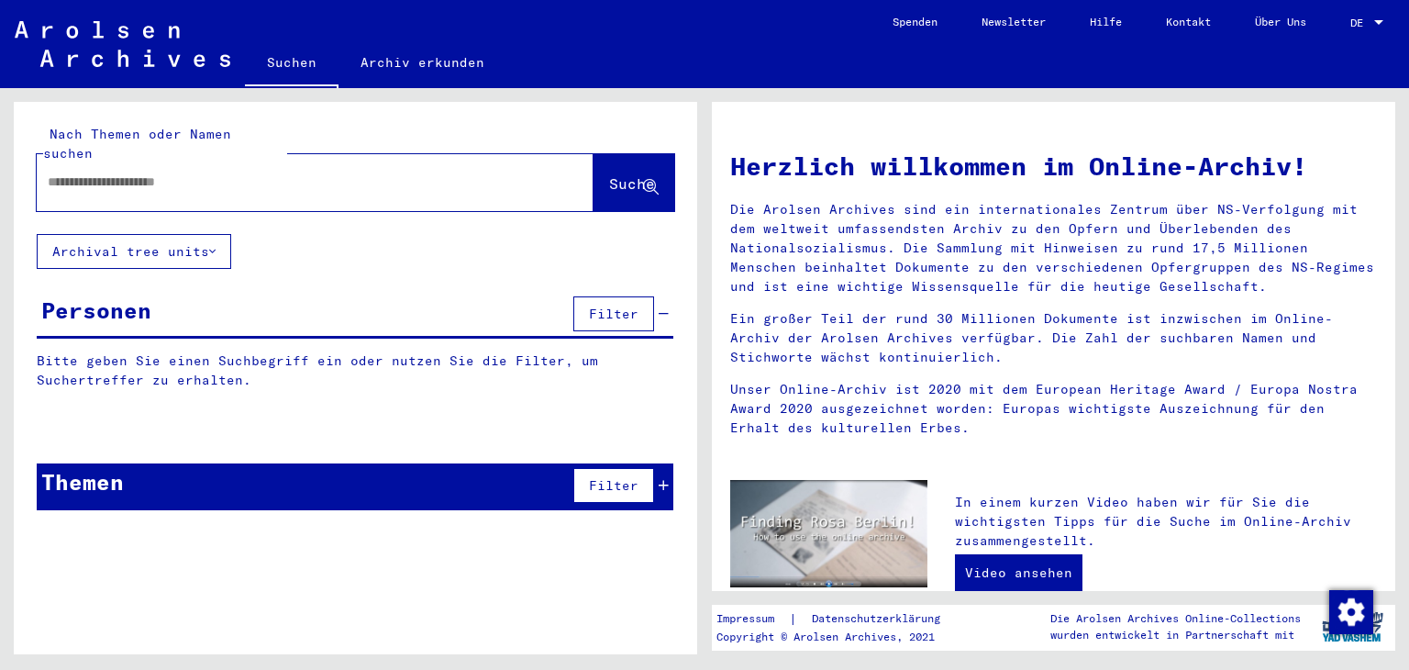
click at [273, 172] on input "text" at bounding box center [293, 181] width 491 height 19
type input "**********"
click at [609, 174] on span "Suche" at bounding box center [632, 183] width 46 height 18
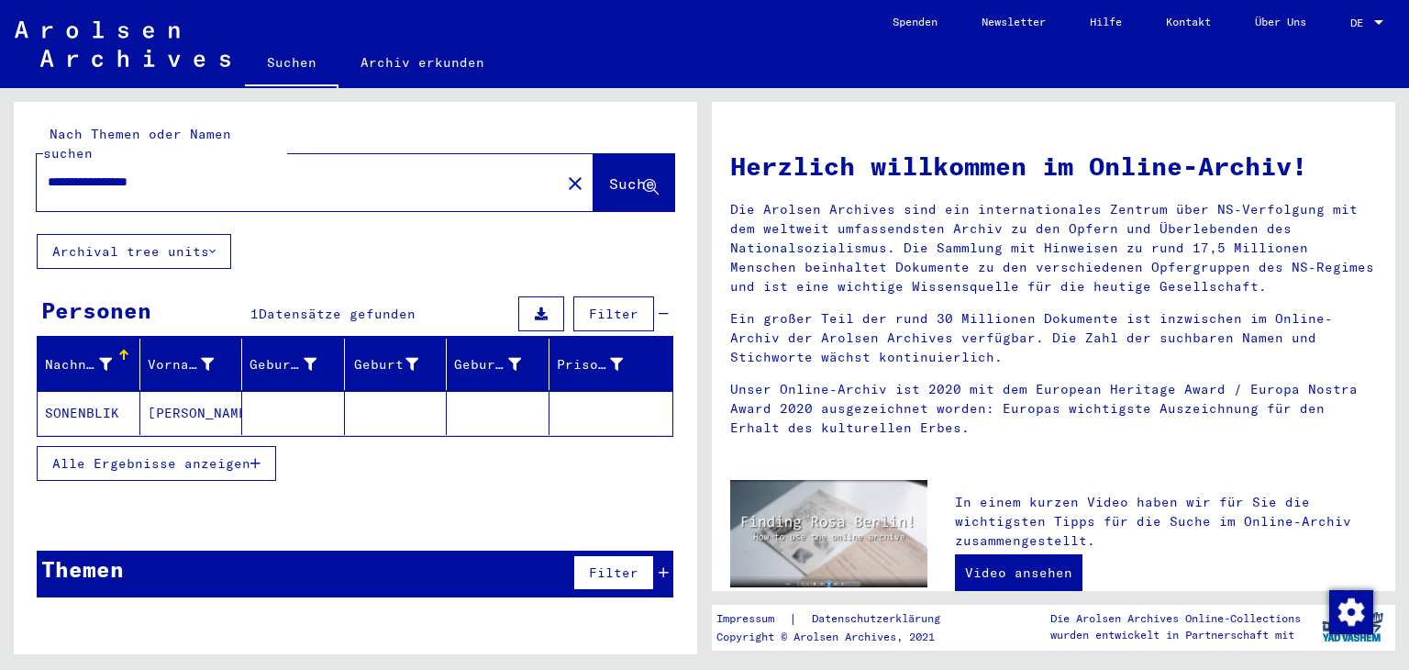
click at [89, 391] on mat-cell "SONENBLIK" at bounding box center [89, 413] width 103 height 44
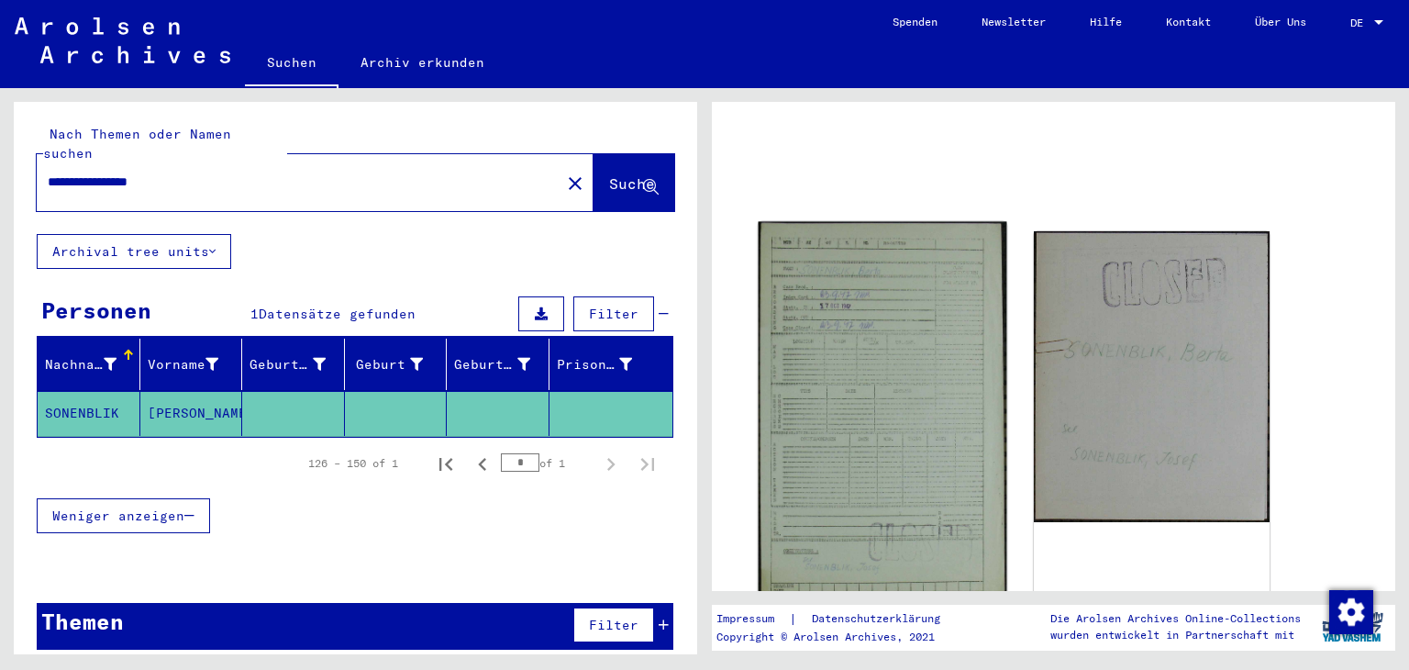
scroll to position [183, 0]
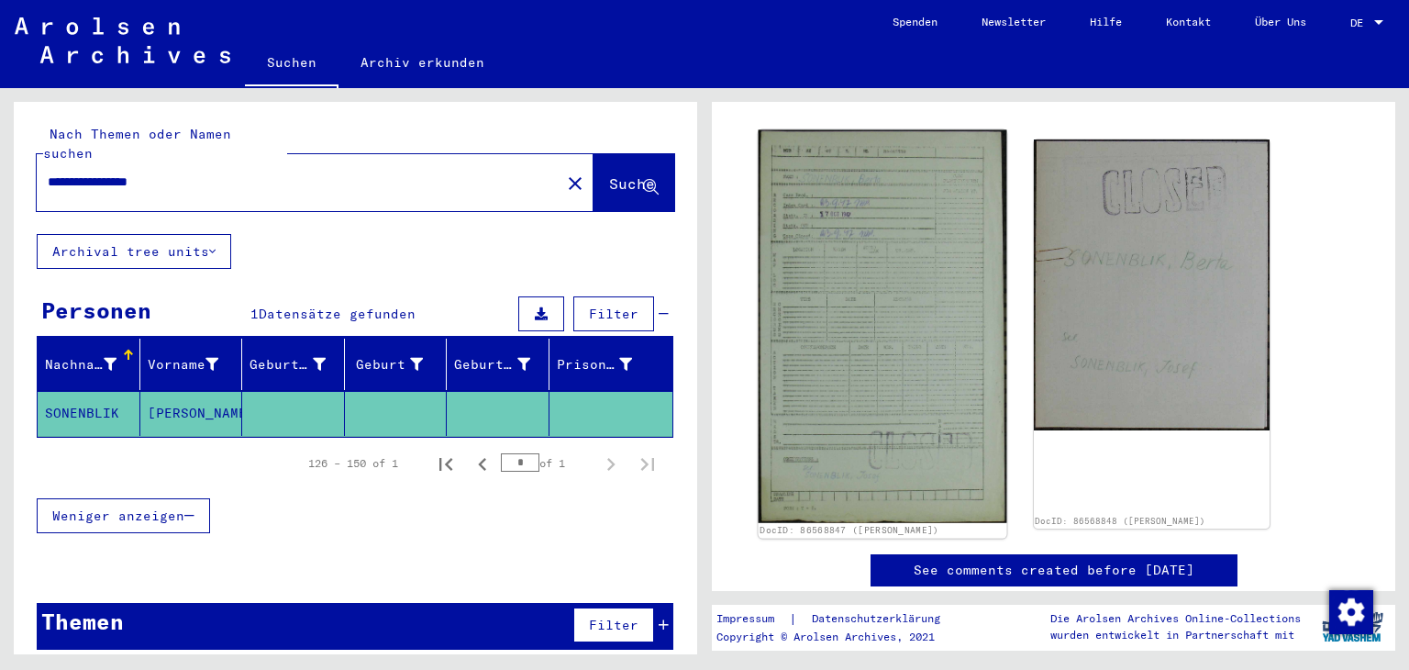
click at [847, 384] on img at bounding box center [882, 326] width 248 height 393
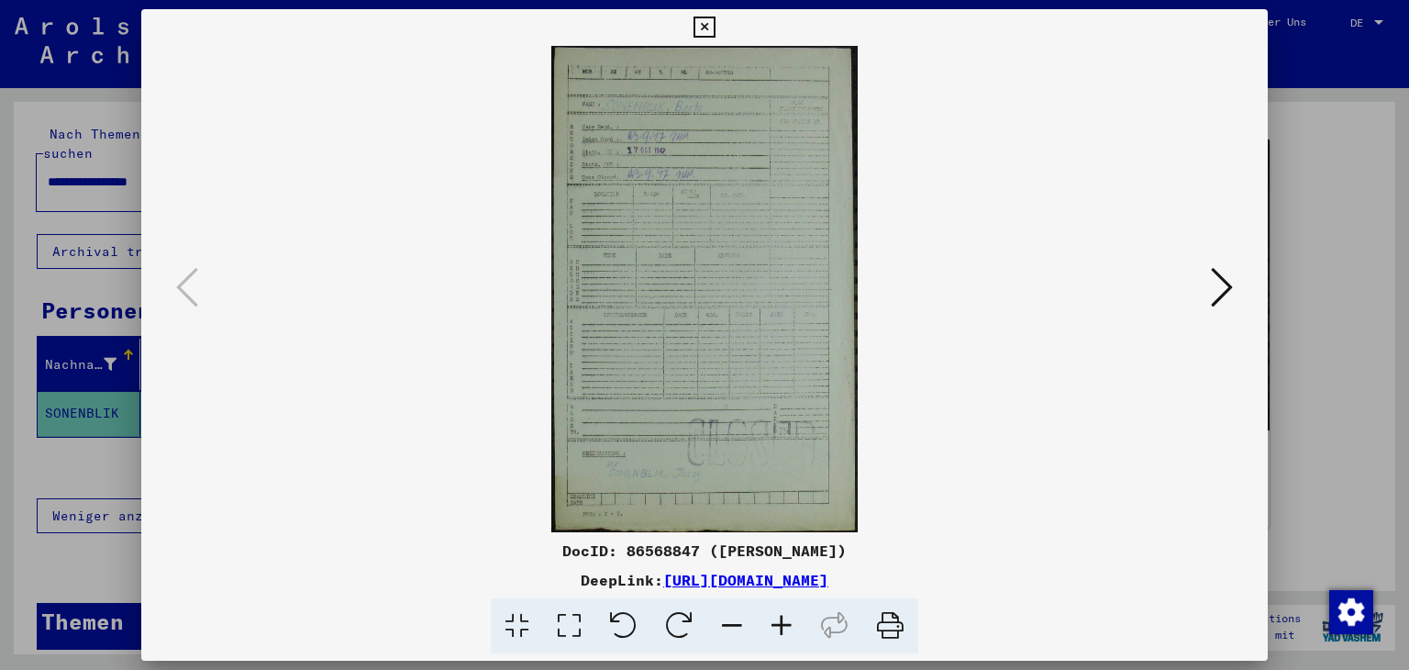
click at [781, 618] on icon at bounding box center [782, 626] width 50 height 56
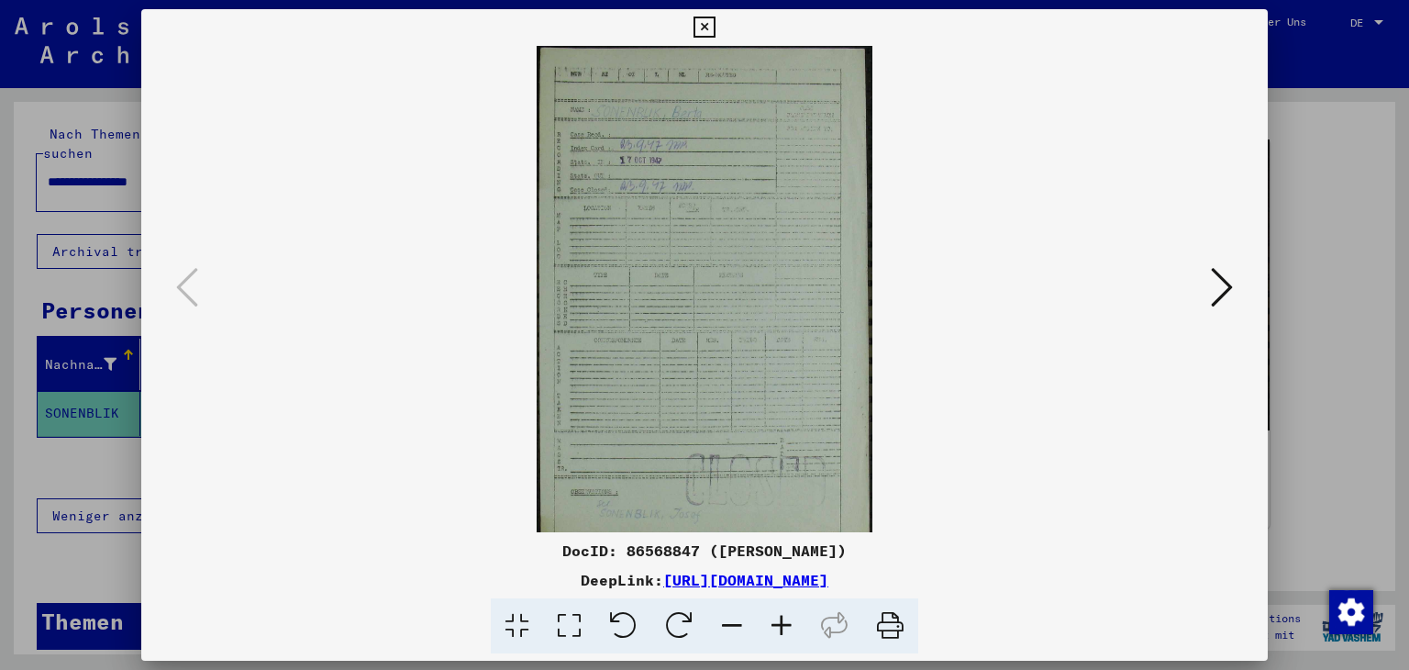
click at [781, 618] on icon at bounding box center [782, 626] width 50 height 56
click at [781, 621] on icon at bounding box center [782, 626] width 50 height 56
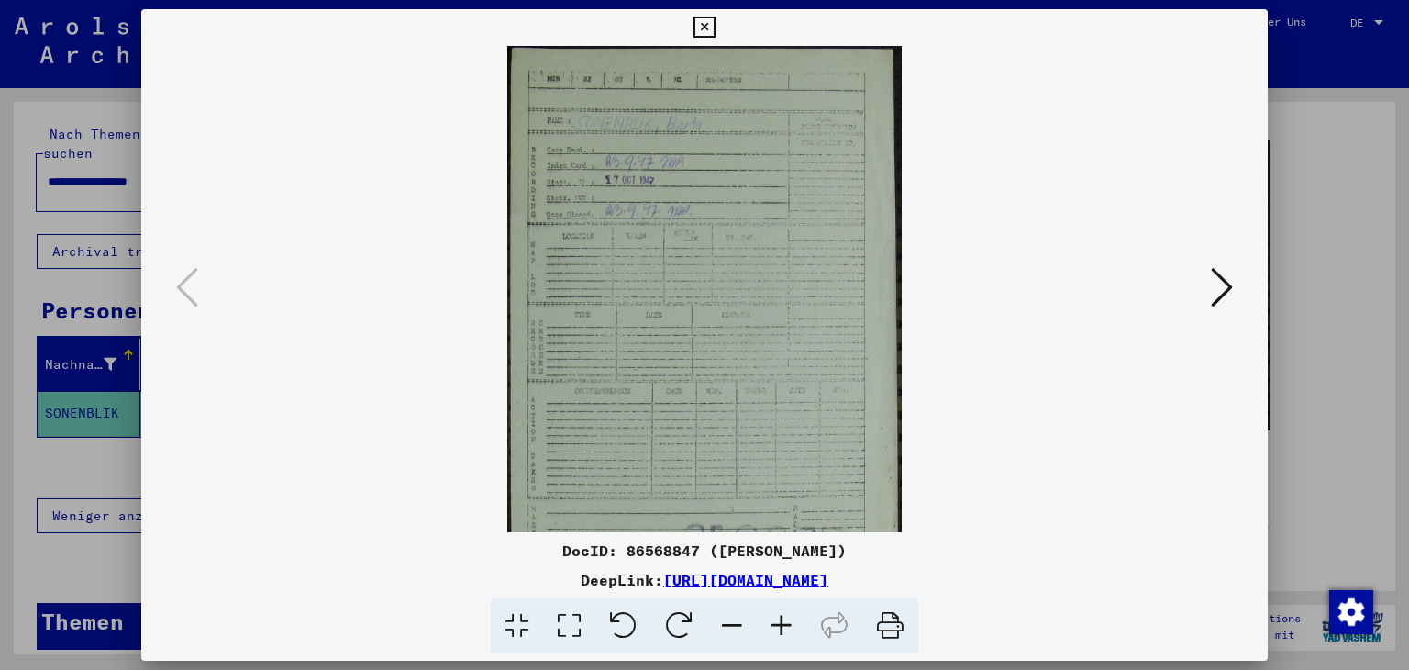
click at [781, 618] on icon at bounding box center [782, 626] width 50 height 56
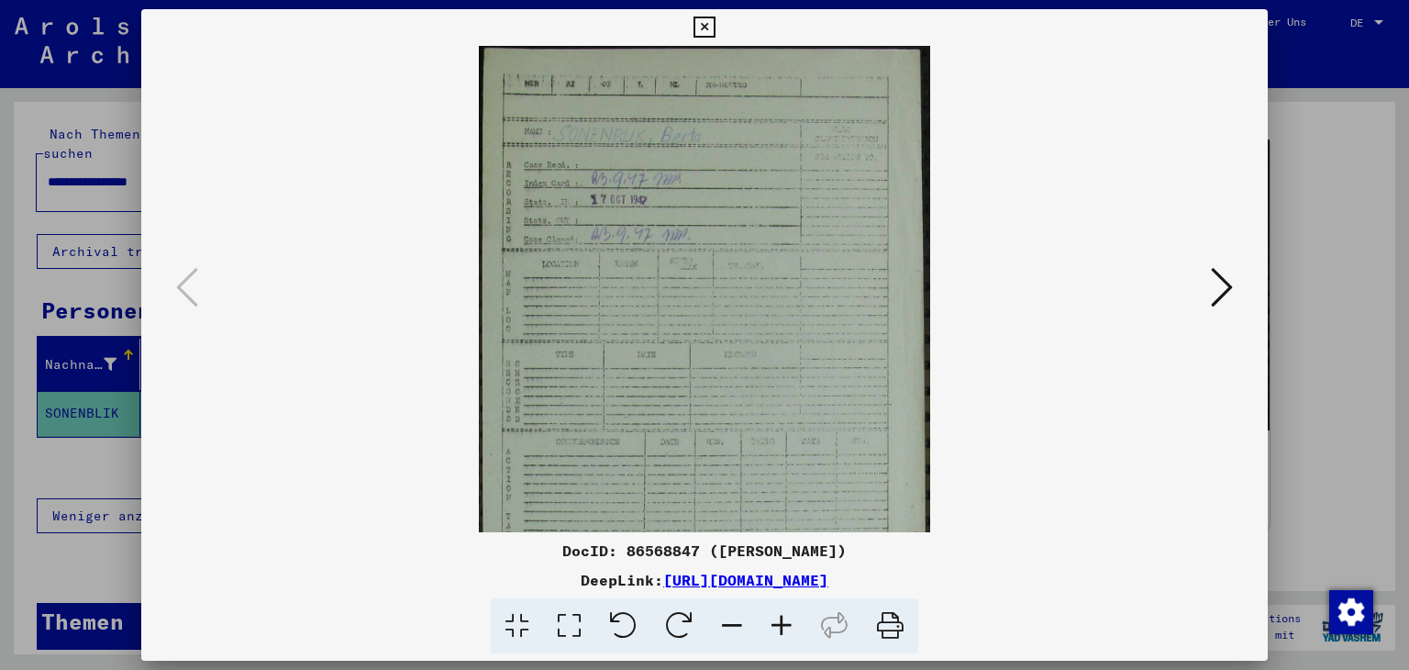
click at [786, 627] on icon at bounding box center [782, 626] width 50 height 56
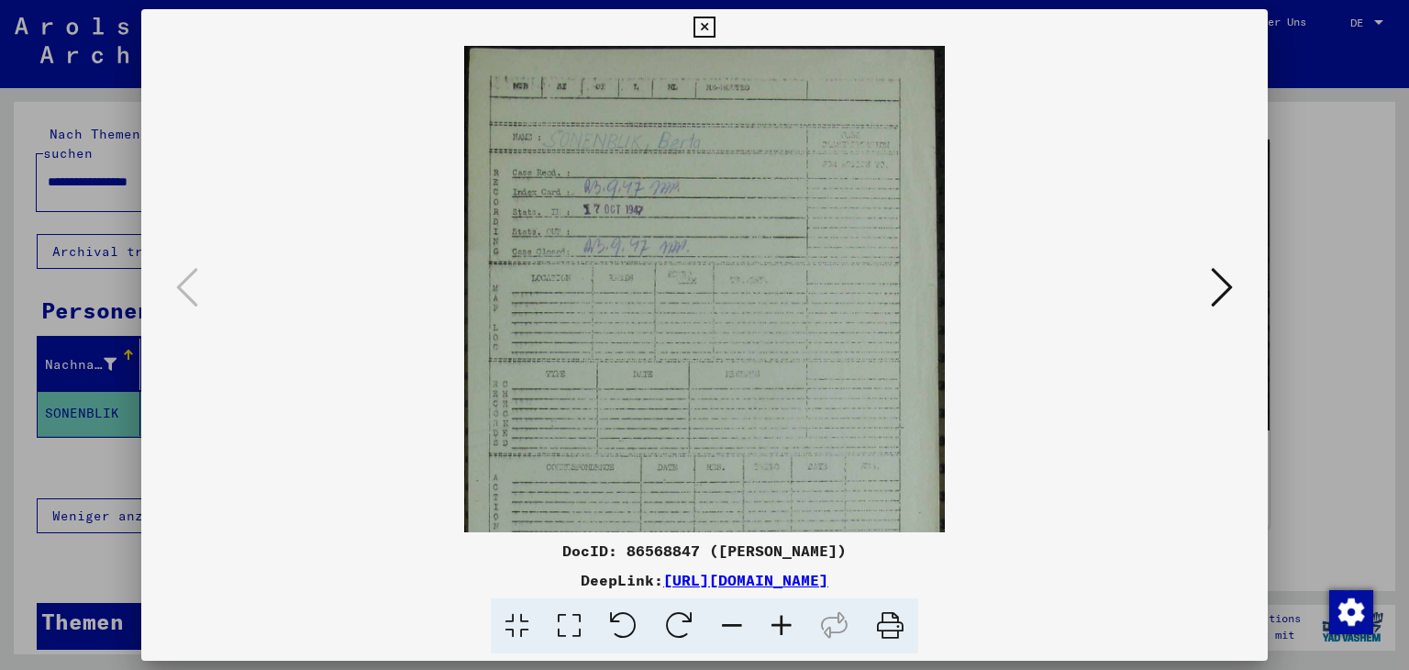
click at [782, 626] on icon at bounding box center [782, 626] width 50 height 56
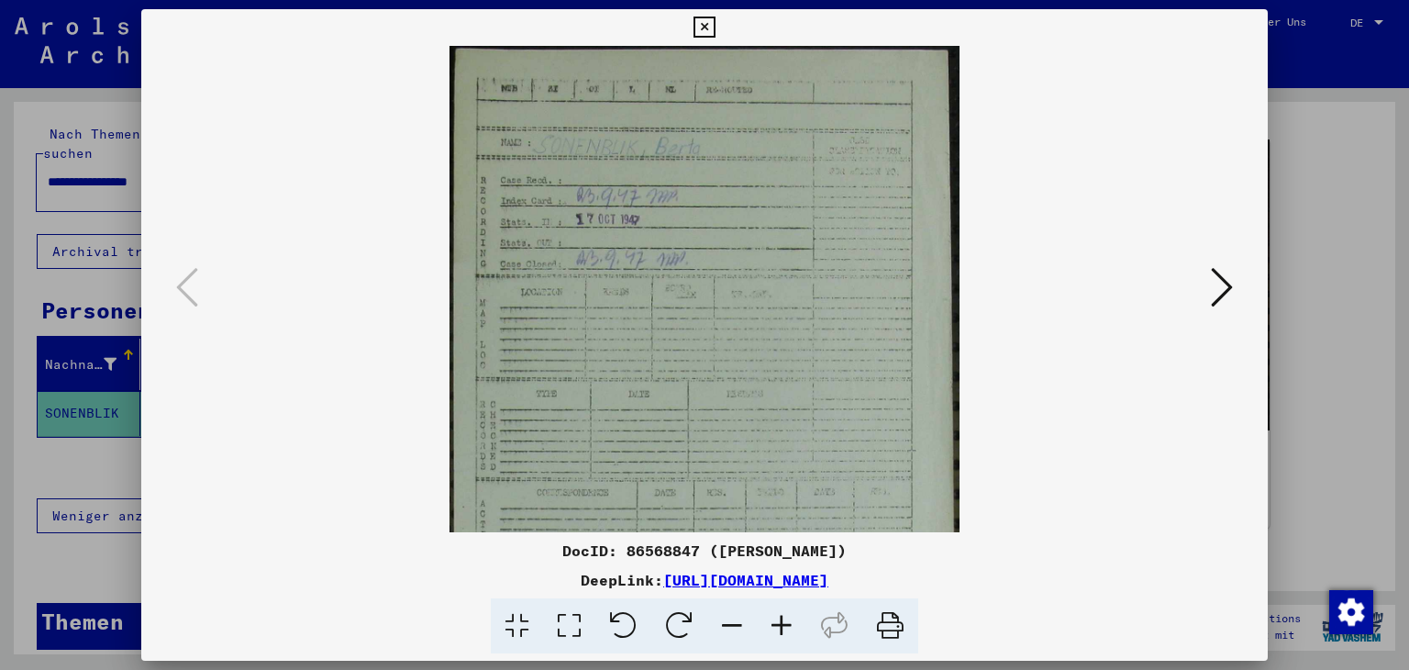
click at [782, 626] on icon at bounding box center [782, 626] width 50 height 56
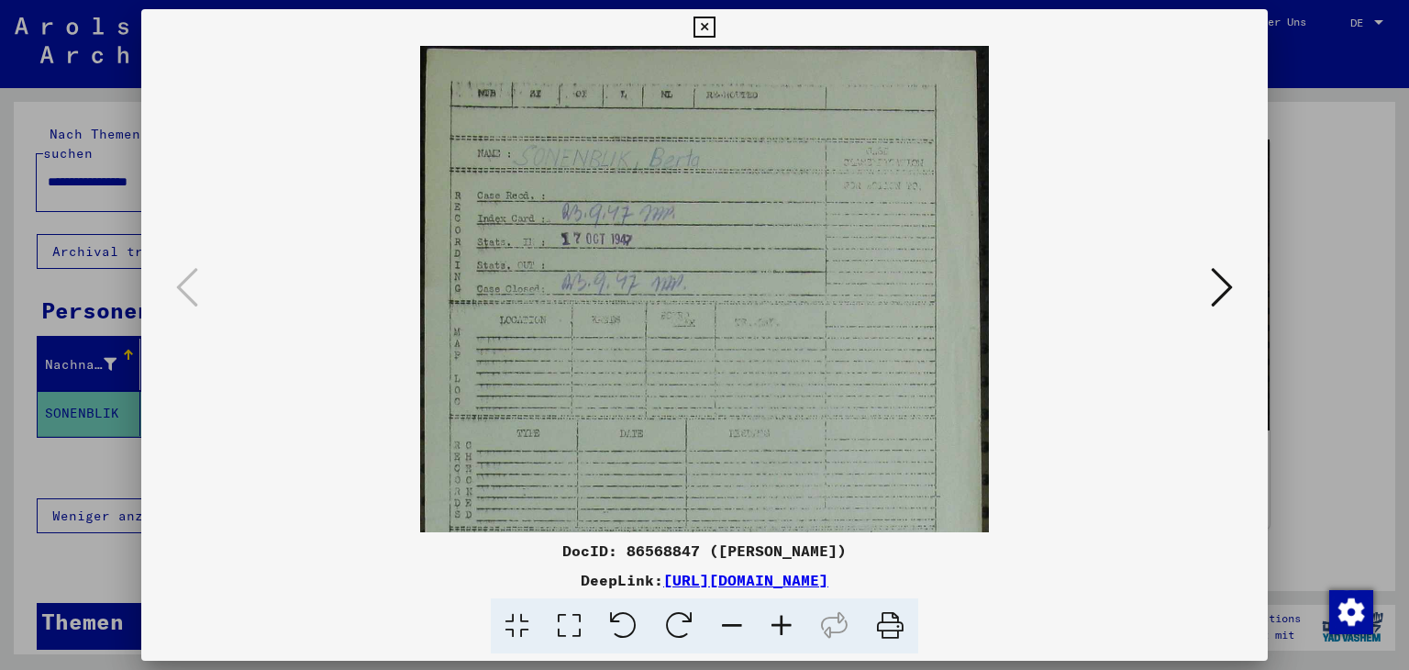
click at [782, 626] on icon at bounding box center [782, 626] width 50 height 56
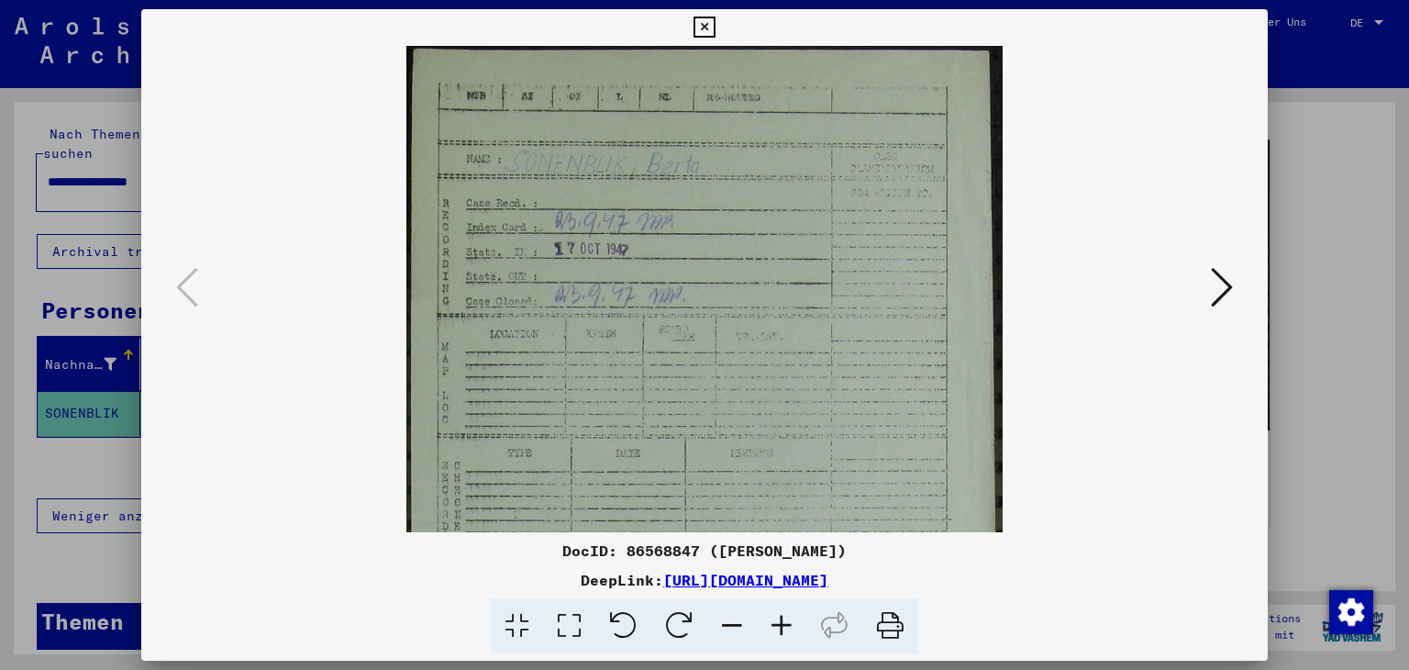
click at [780, 628] on icon at bounding box center [782, 626] width 50 height 56
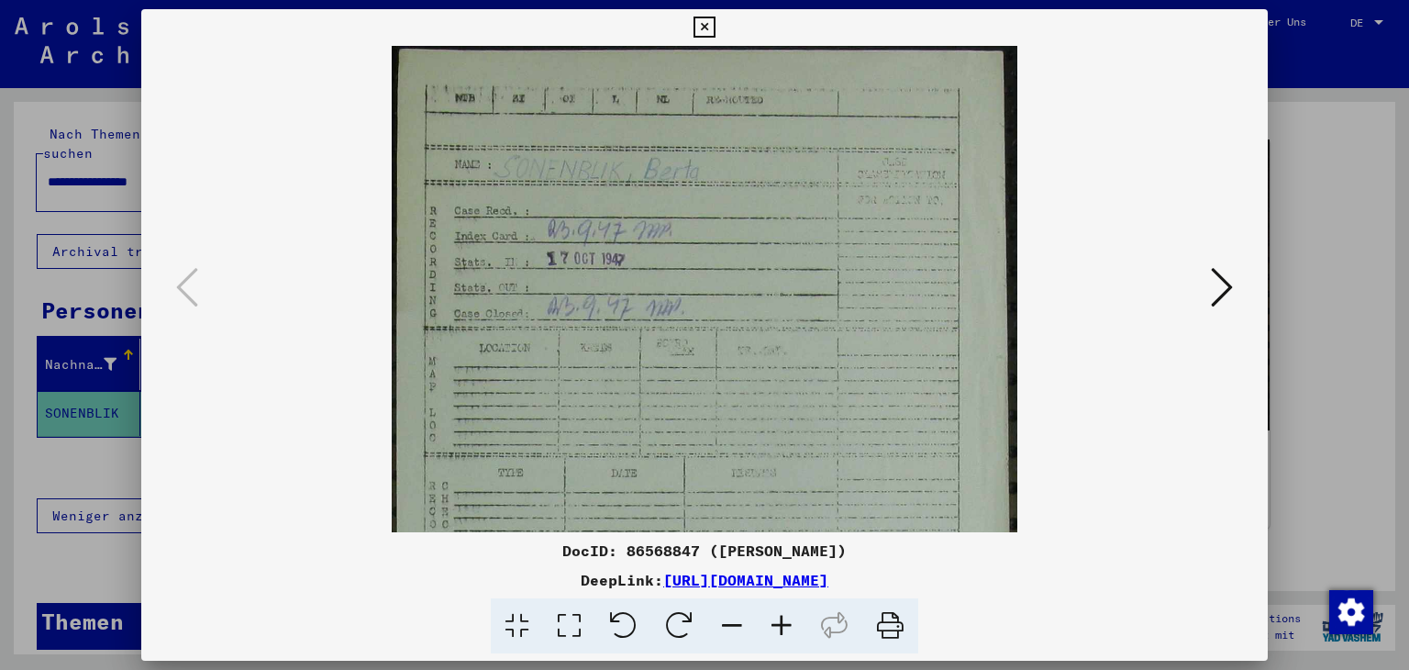
click at [780, 621] on icon at bounding box center [782, 626] width 50 height 56
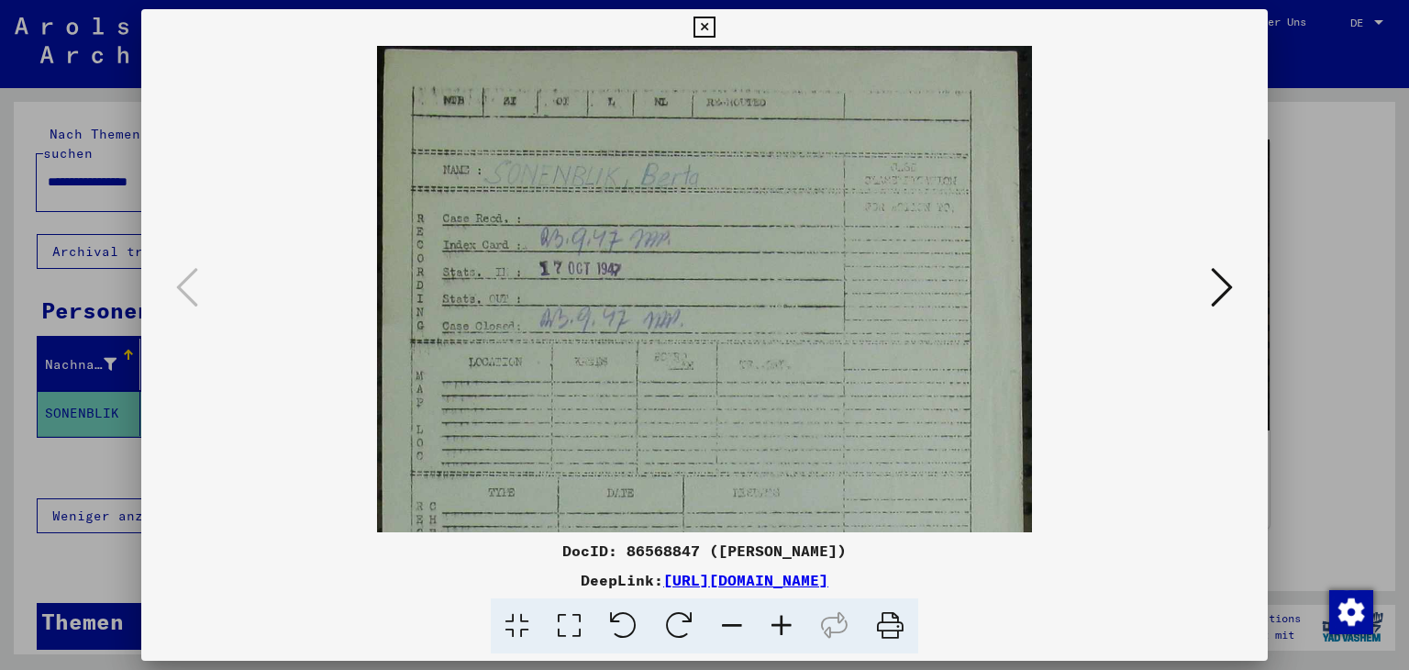
click at [780, 621] on icon at bounding box center [782, 626] width 50 height 56
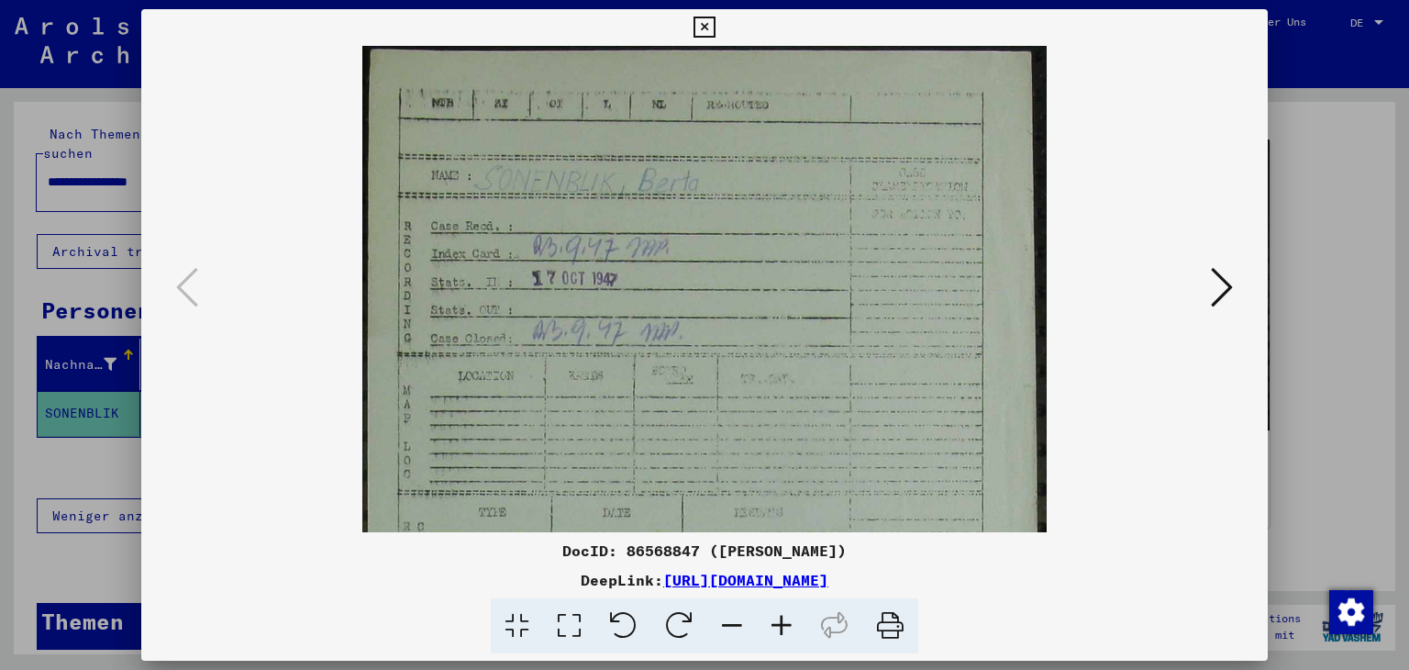
click at [781, 622] on icon at bounding box center [782, 626] width 50 height 56
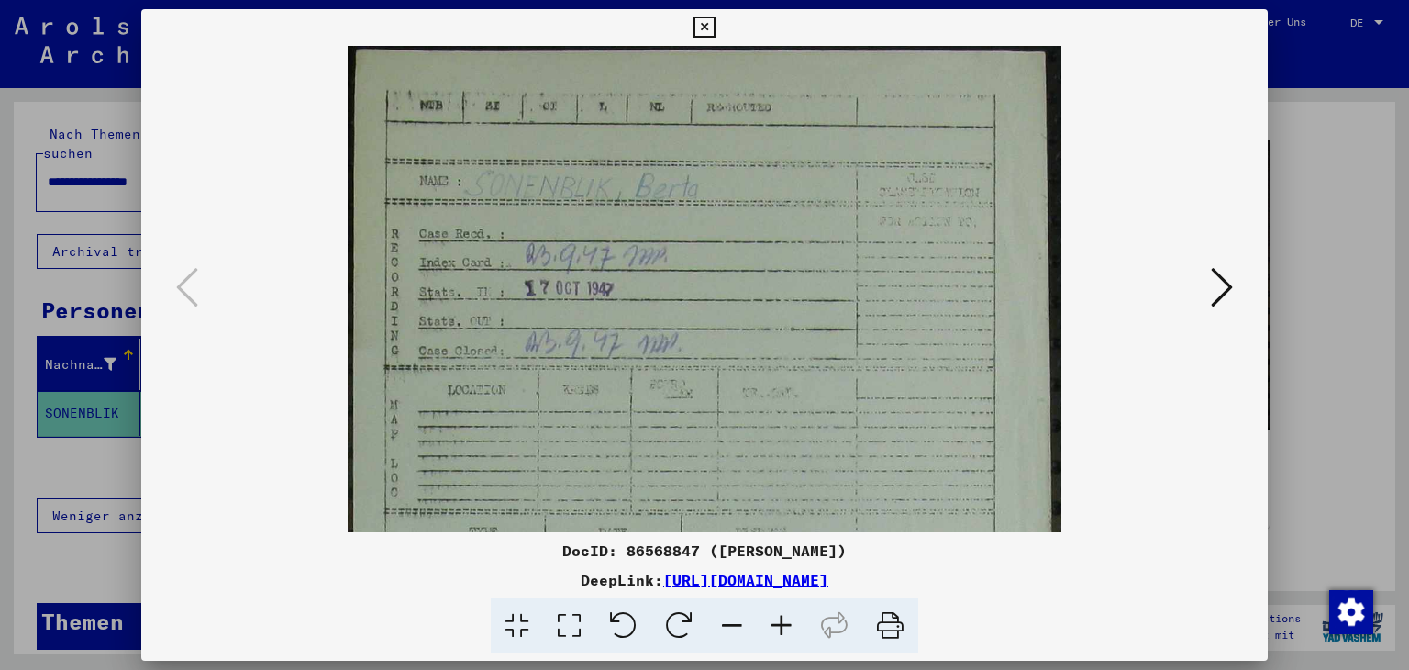
click at [781, 623] on icon at bounding box center [782, 626] width 50 height 56
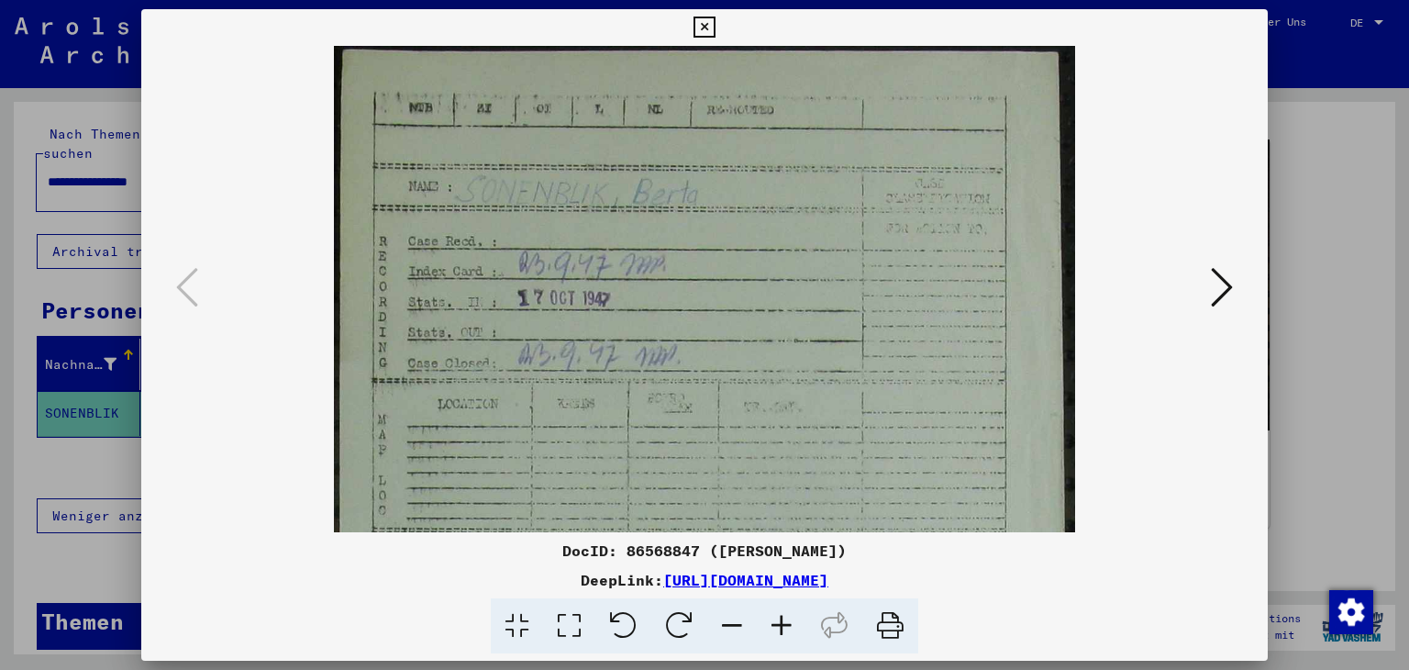
drag, startPoint x: 1002, startPoint y: 160, endPoint x: 981, endPoint y: 199, distance: 43.5
click at [983, 201] on img at bounding box center [705, 633] width 742 height 1174
click at [782, 625] on icon at bounding box center [782, 626] width 50 height 56
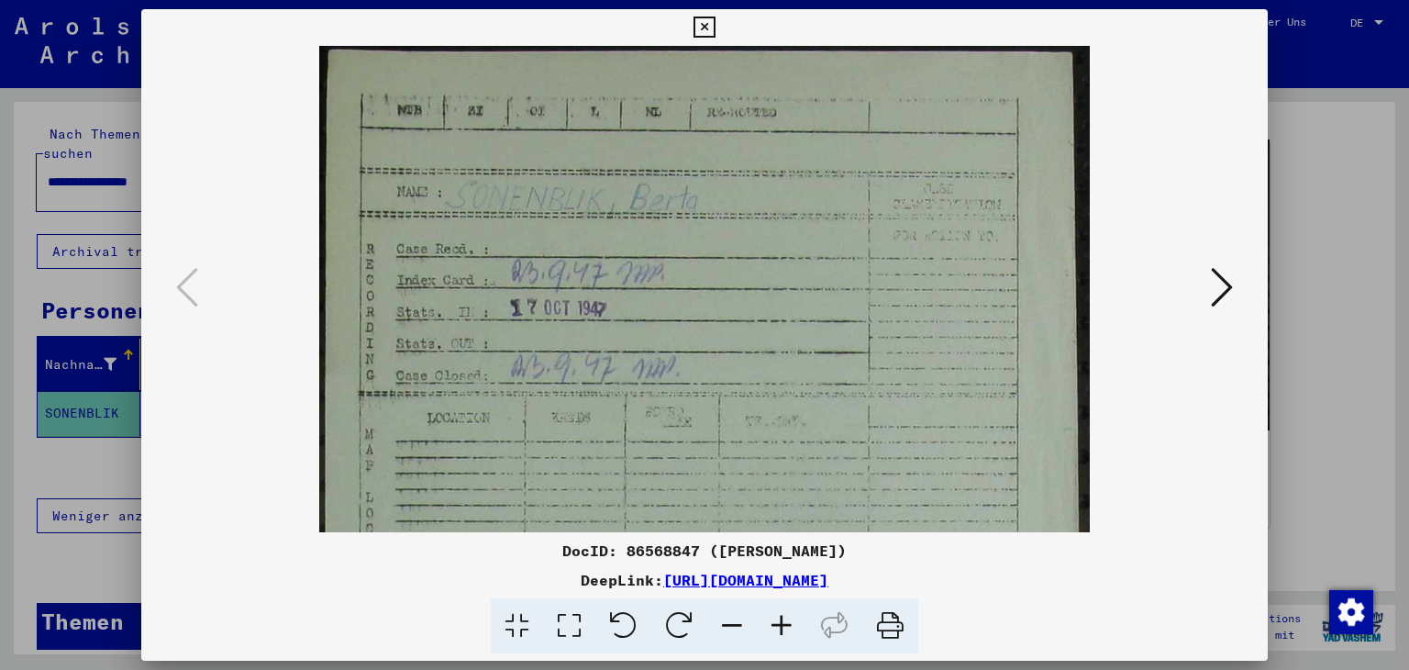
click at [782, 625] on icon at bounding box center [782, 626] width 50 height 56
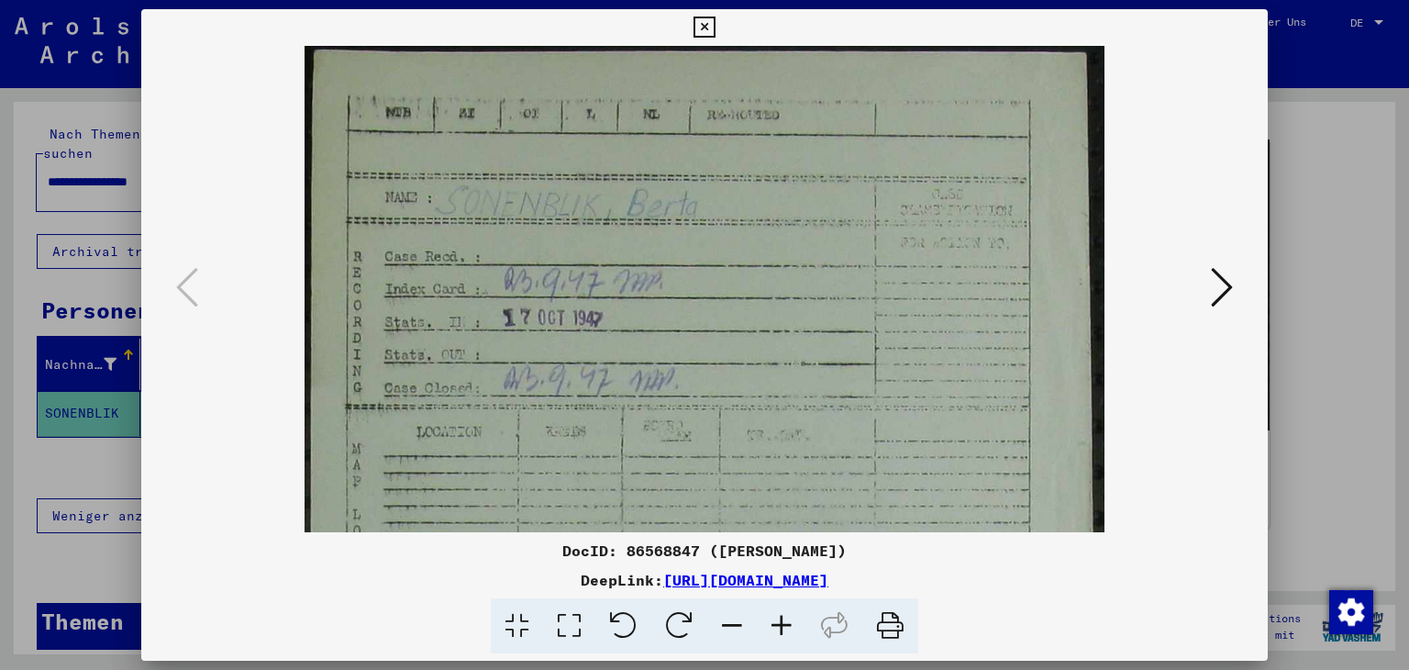
click at [782, 625] on icon at bounding box center [782, 626] width 50 height 56
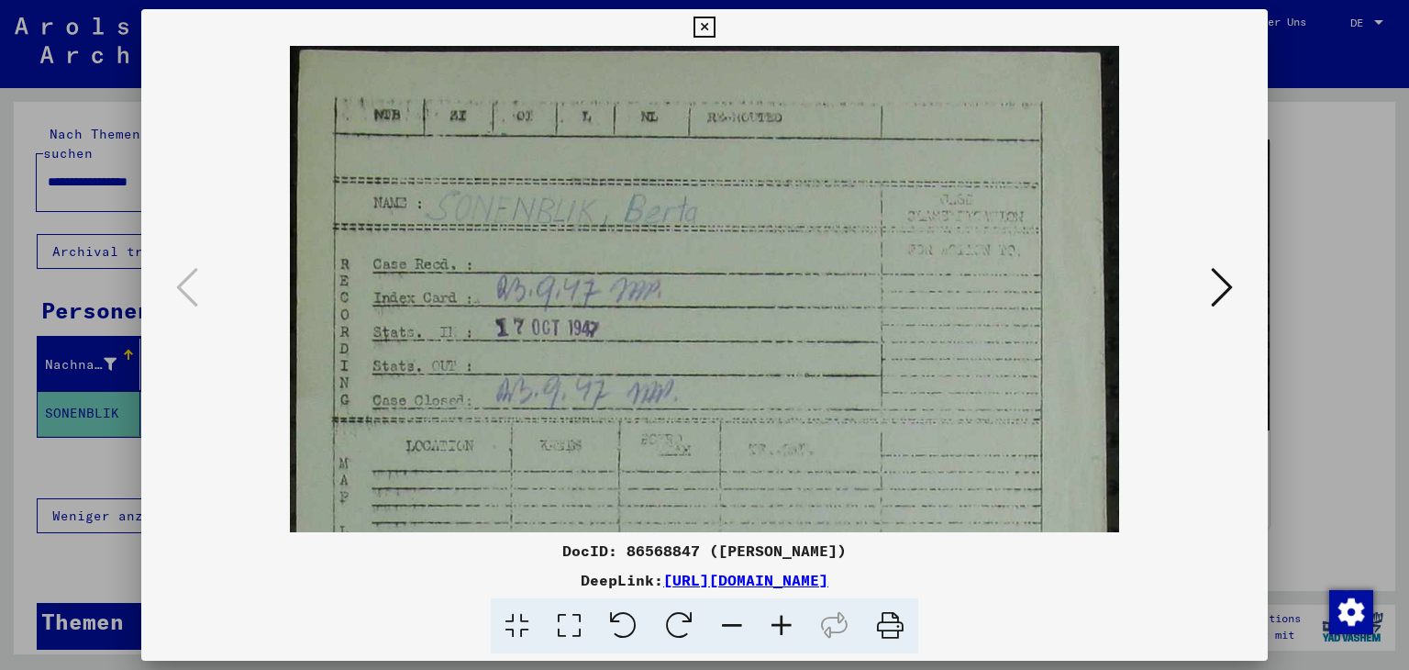
click at [782, 625] on icon at bounding box center [782, 626] width 50 height 56
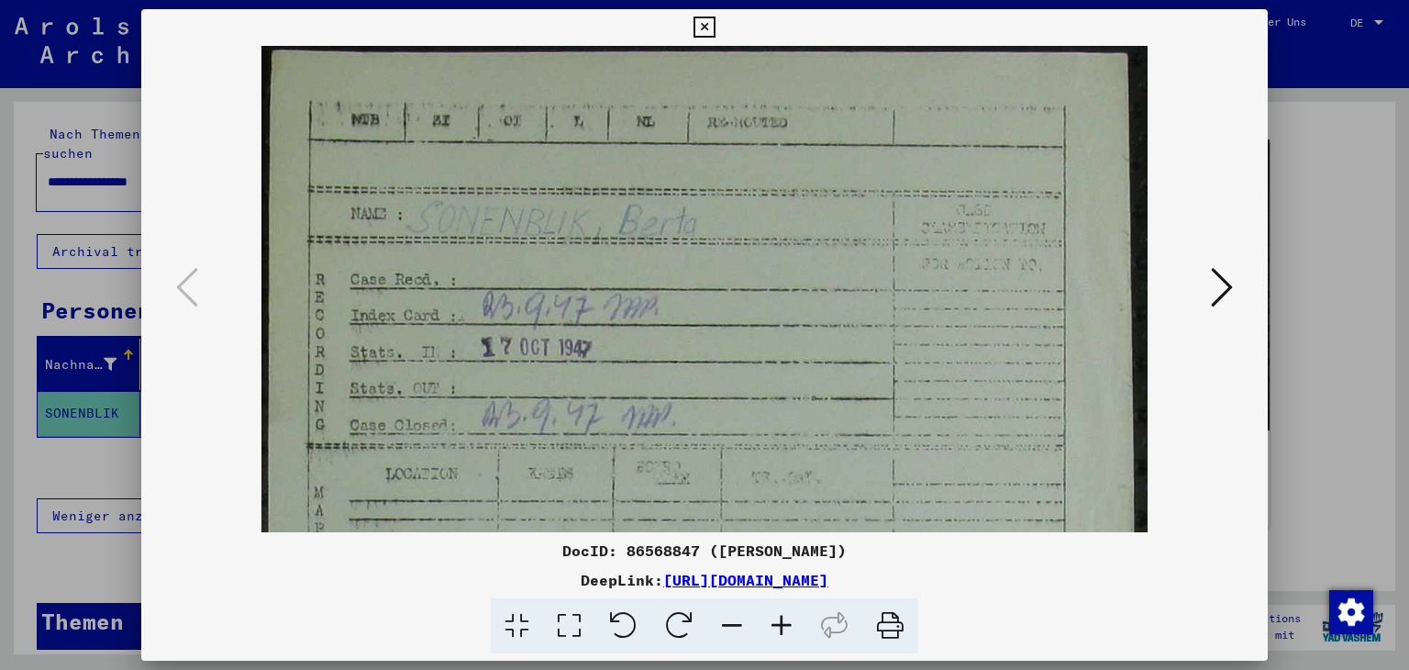
click at [782, 625] on icon at bounding box center [782, 626] width 50 height 56
click at [1210, 285] on button at bounding box center [1221, 288] width 33 height 52
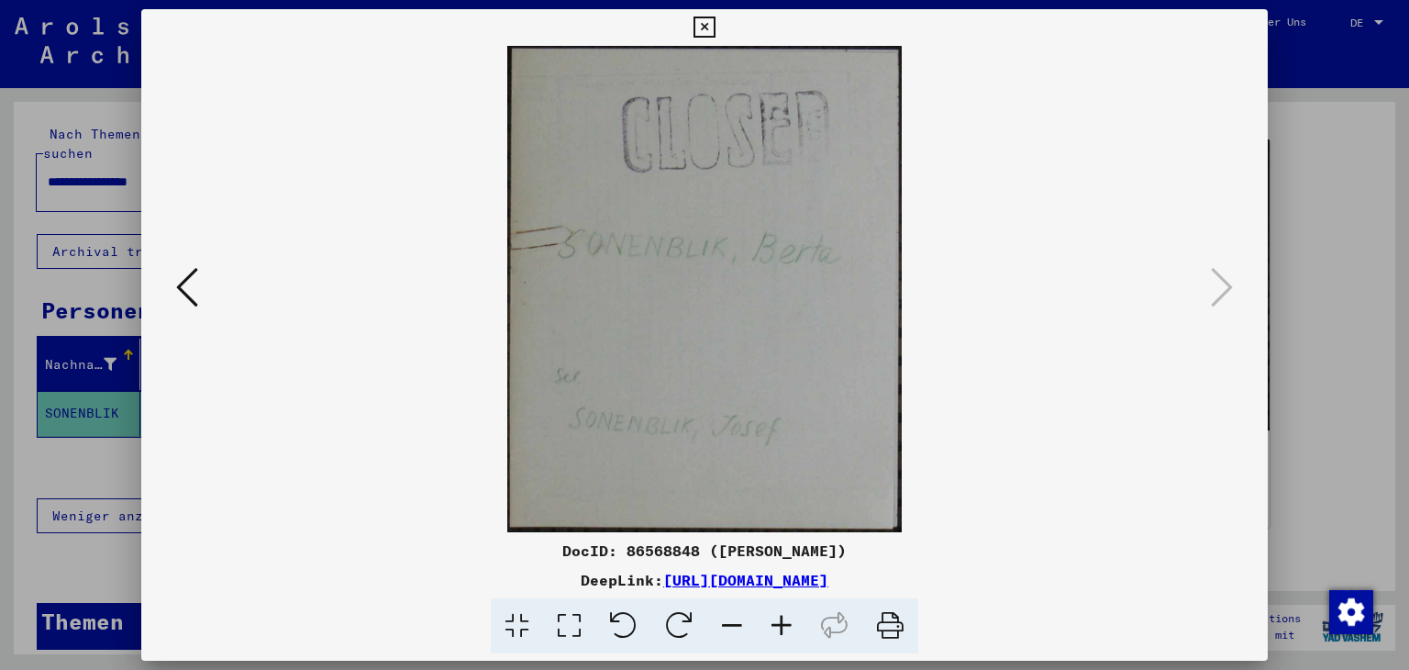
click at [176, 291] on icon at bounding box center [187, 287] width 22 height 44
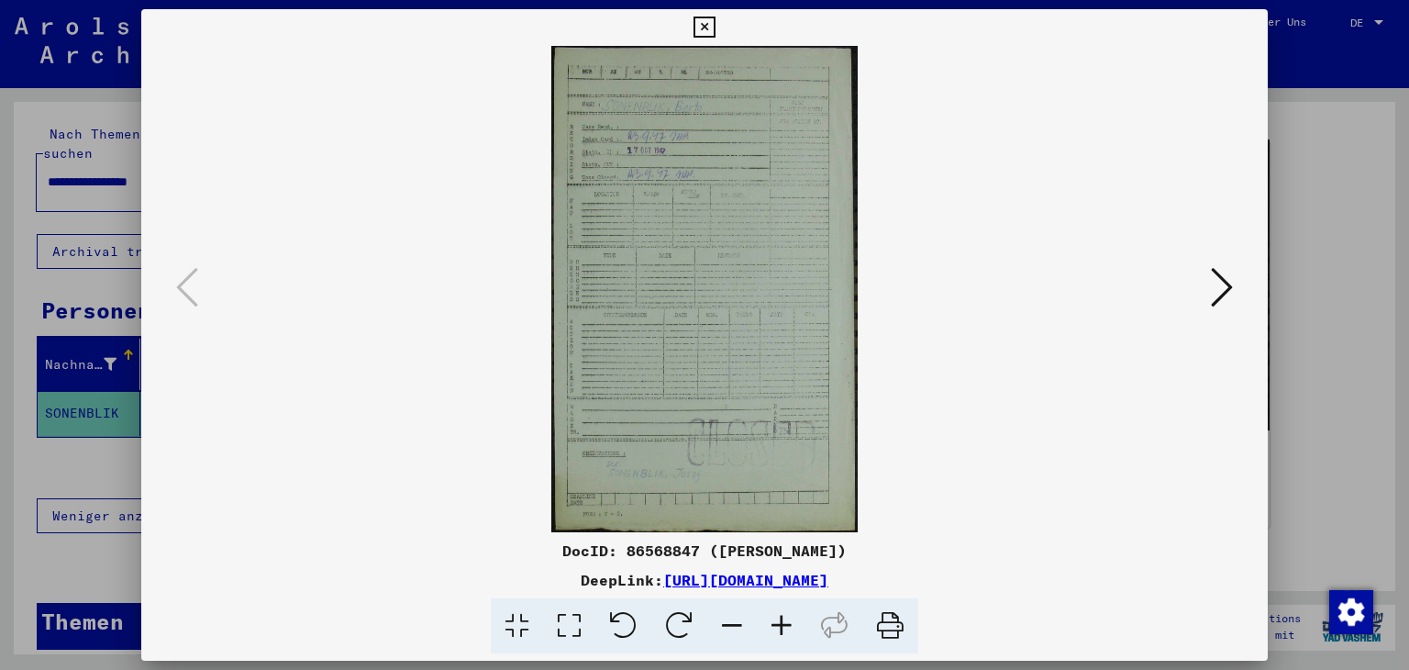
click at [780, 620] on icon at bounding box center [782, 626] width 50 height 56
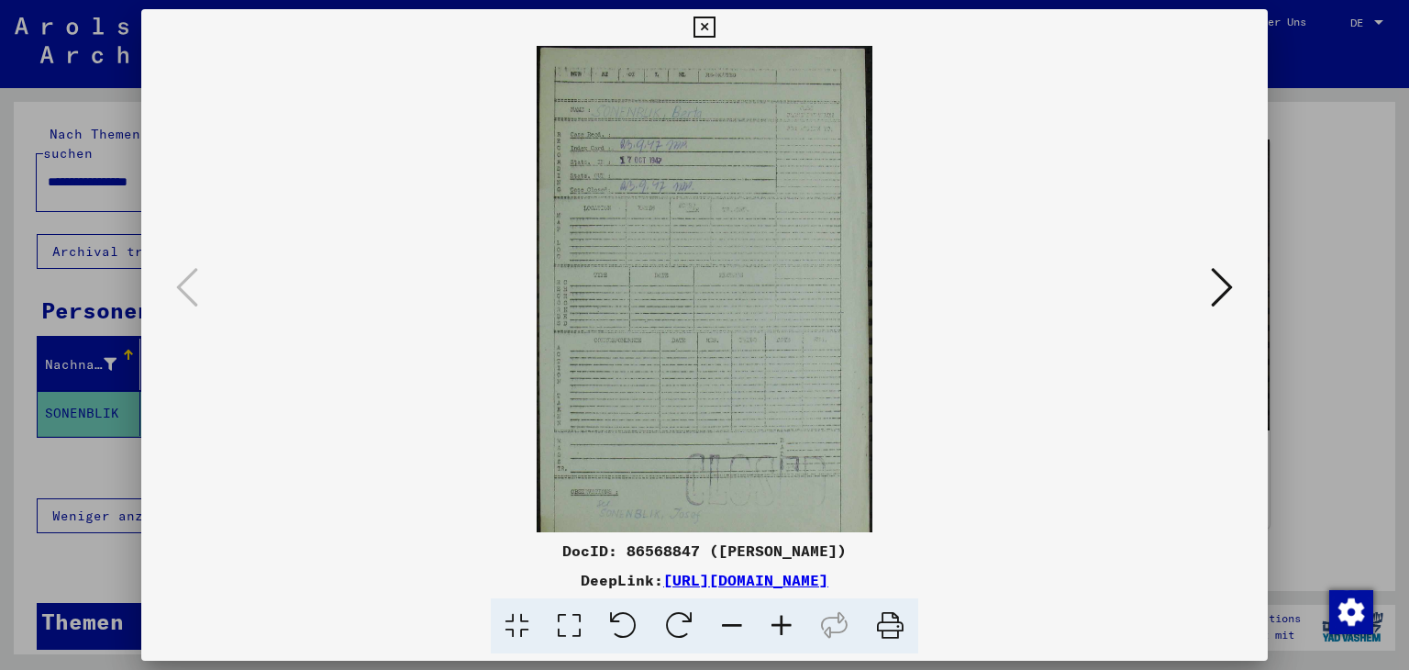
click at [780, 620] on icon at bounding box center [782, 626] width 50 height 56
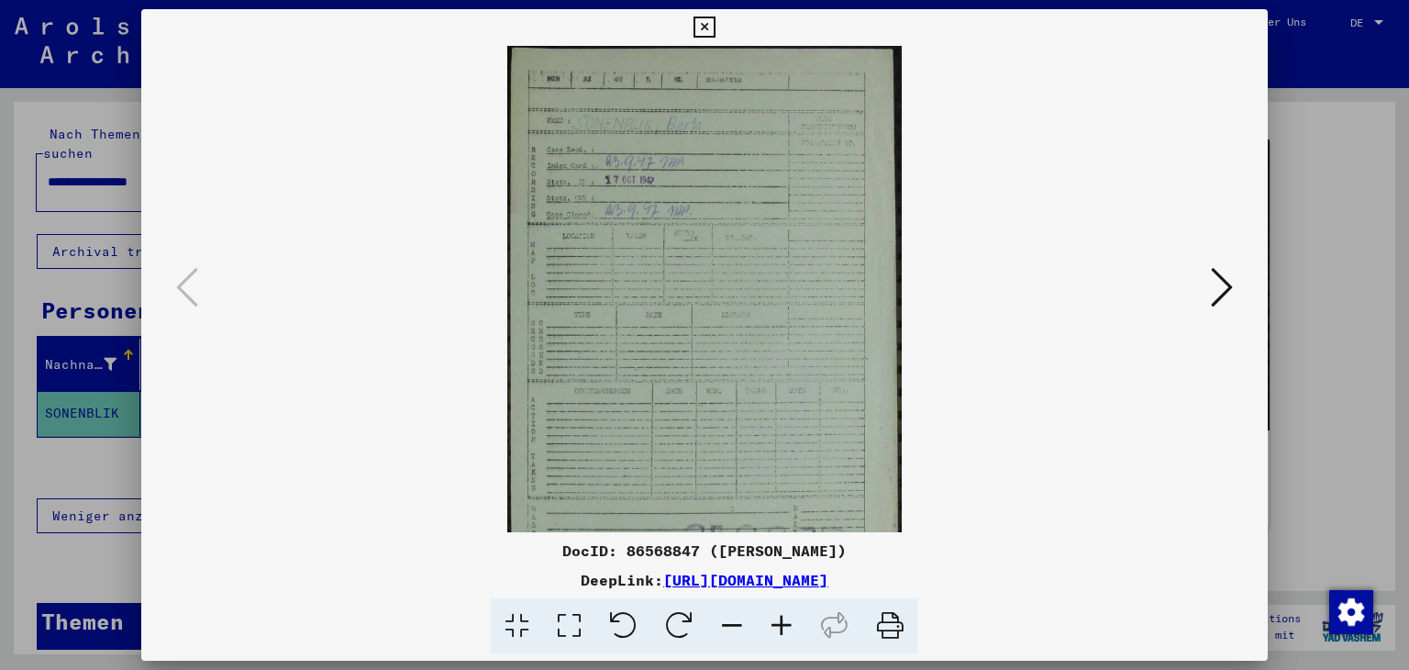
click at [780, 623] on icon at bounding box center [782, 626] width 50 height 56
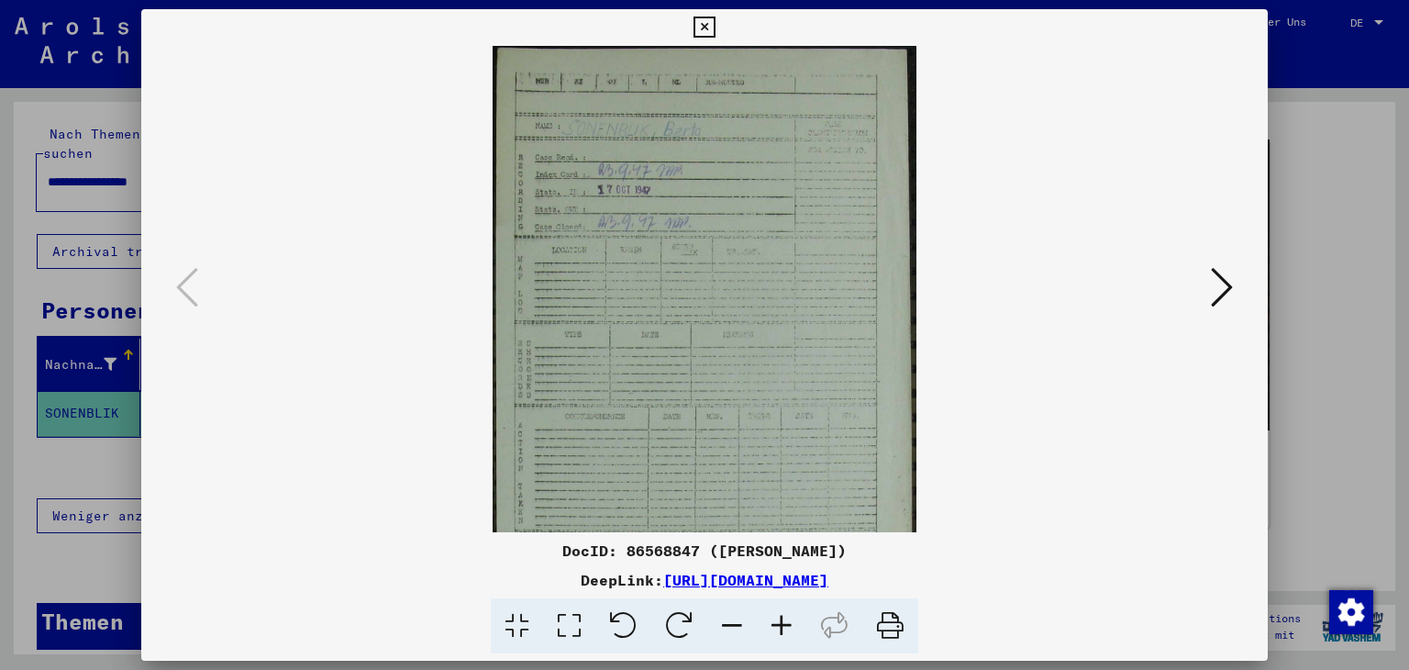
click at [1230, 291] on icon at bounding box center [1222, 287] width 22 height 44
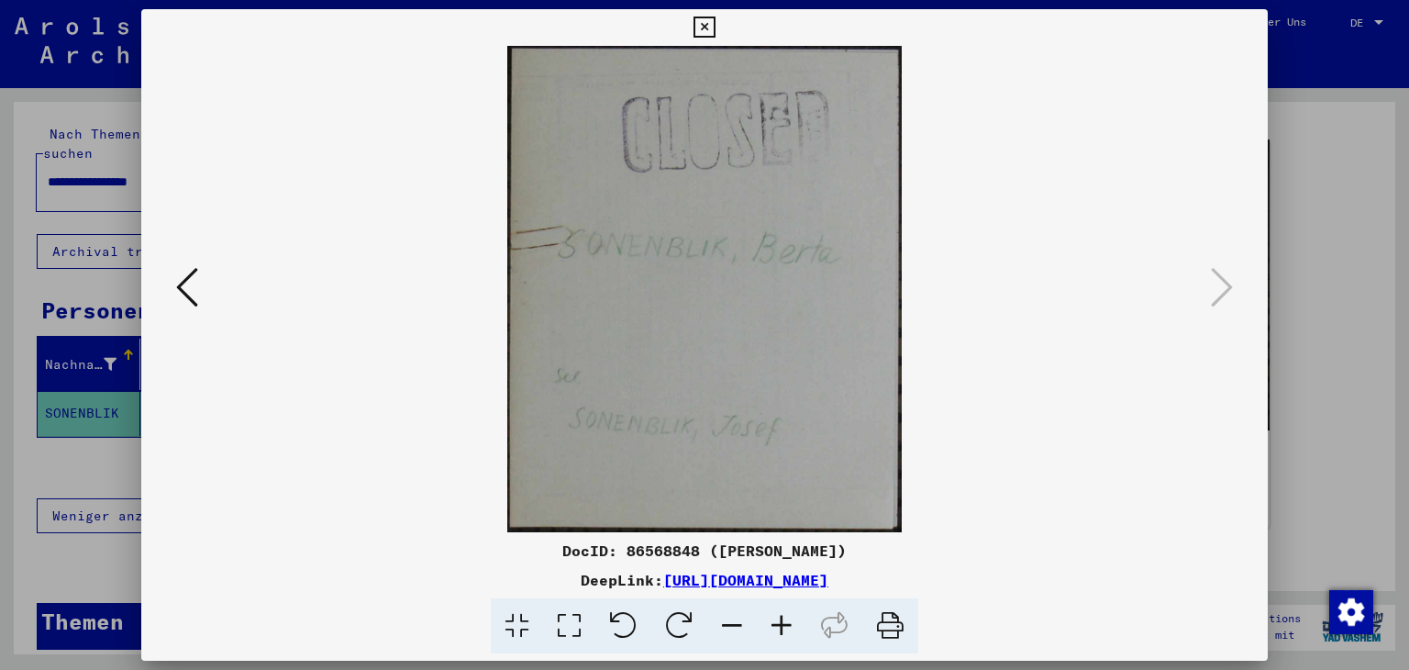
click at [673, 548] on div "DocID: 86568848 ([PERSON_NAME])" at bounding box center [704, 550] width 1127 height 22
click at [707, 577] on link "[URL][DOMAIN_NAME]" at bounding box center [745, 579] width 165 height 18
